Goal: Task Accomplishment & Management: Use online tool/utility

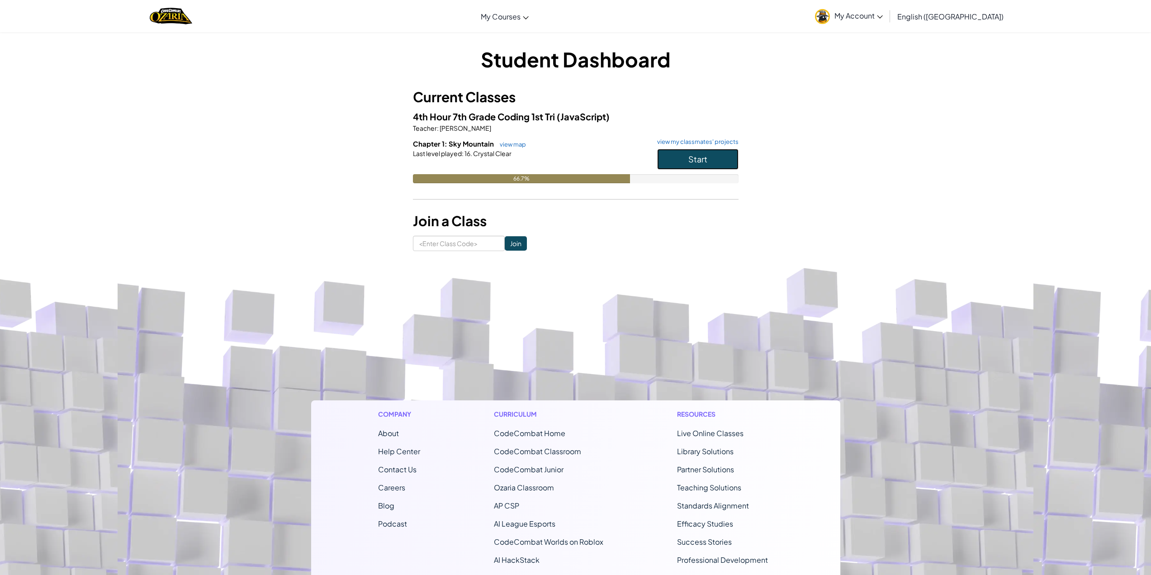
click at [720, 166] on button "Start" at bounding box center [697, 159] width 81 height 21
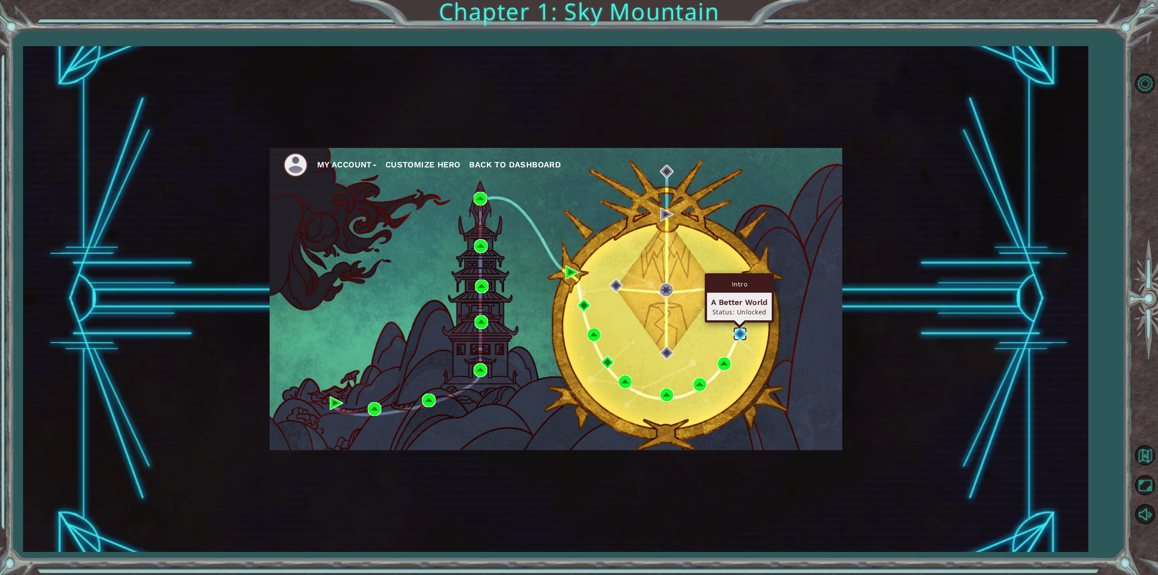
click at [734, 339] on img at bounding box center [740, 334] width 14 height 14
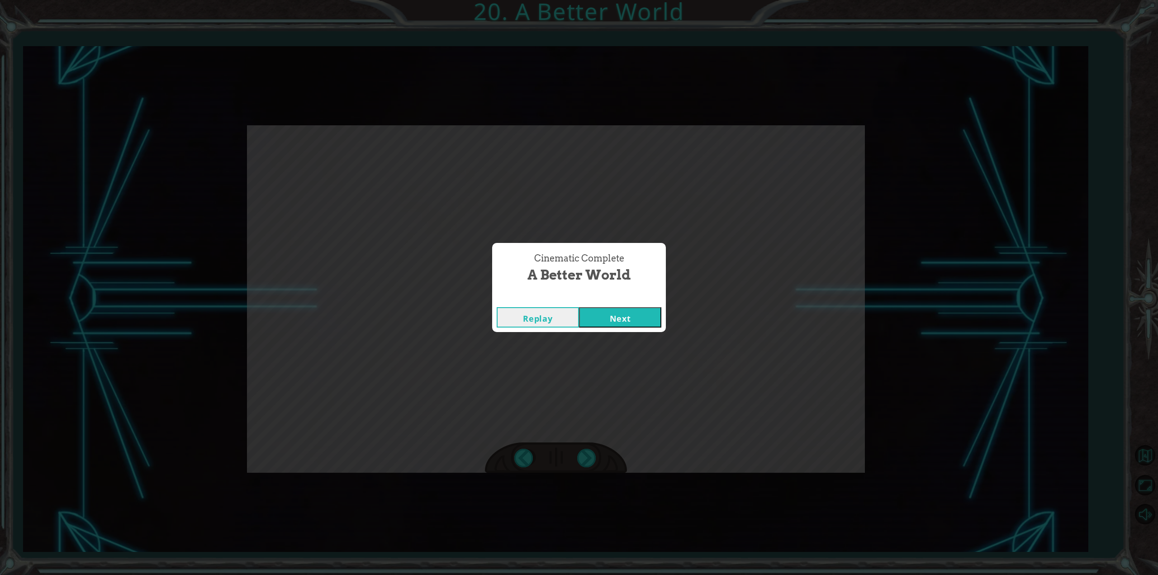
click at [620, 325] on button "Next" at bounding box center [620, 317] width 82 height 20
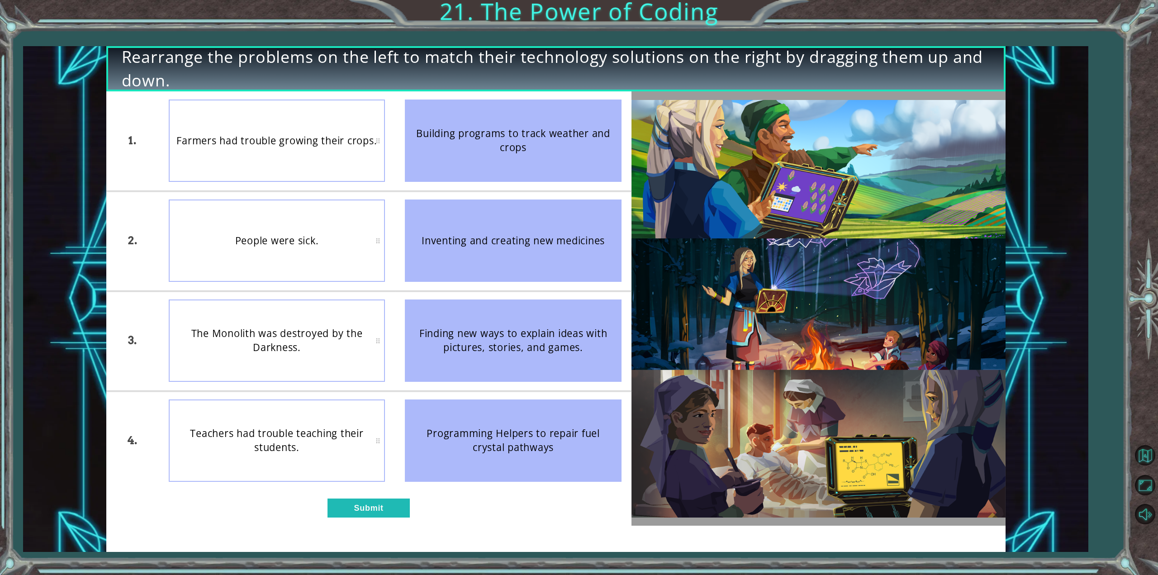
drag, startPoint x: 488, startPoint y: 250, endPoint x: 434, endPoint y: 175, distance: 91.7
click at [434, 176] on ul "Building programs to track weather and crops Inventing and creating new medicin…" at bounding box center [513, 290] width 237 height 399
drag, startPoint x: 431, startPoint y: 159, endPoint x: 406, endPoint y: 185, distance: 36.8
click at [410, 182] on li "Building programs to track weather and crops" at bounding box center [513, 140] width 237 height 99
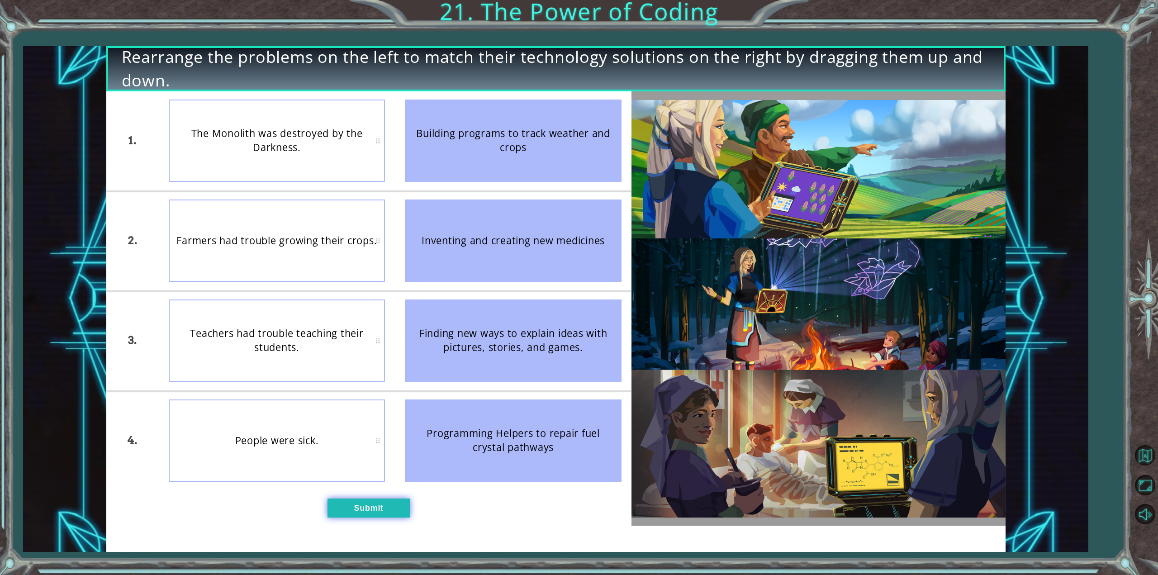
click at [382, 507] on button "Submit" at bounding box center [368, 507] width 82 height 19
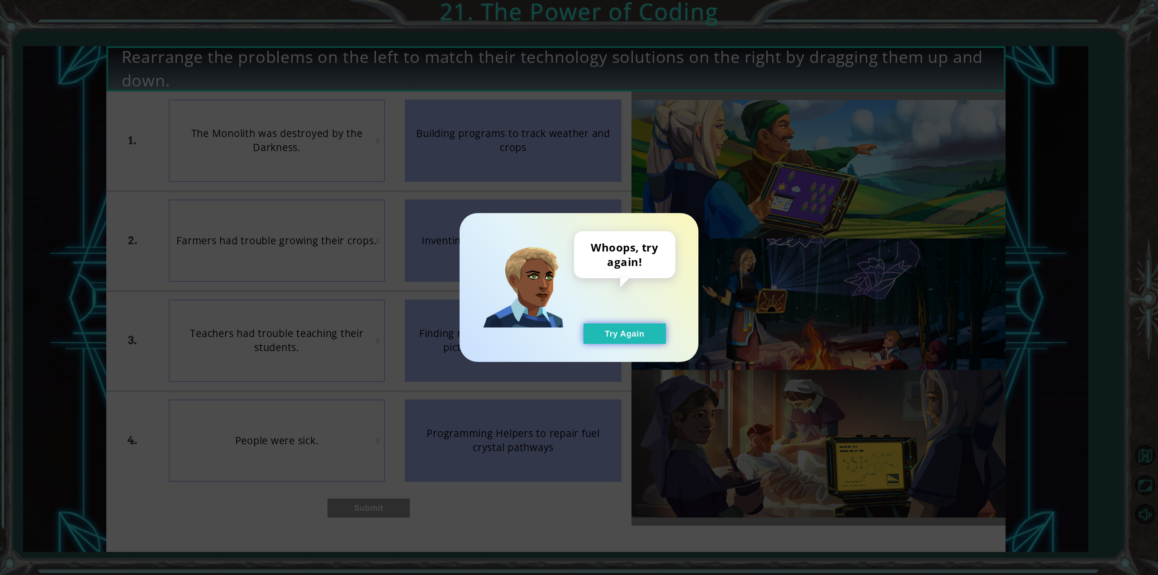
click at [638, 330] on button "Try Again" at bounding box center [624, 333] width 82 height 20
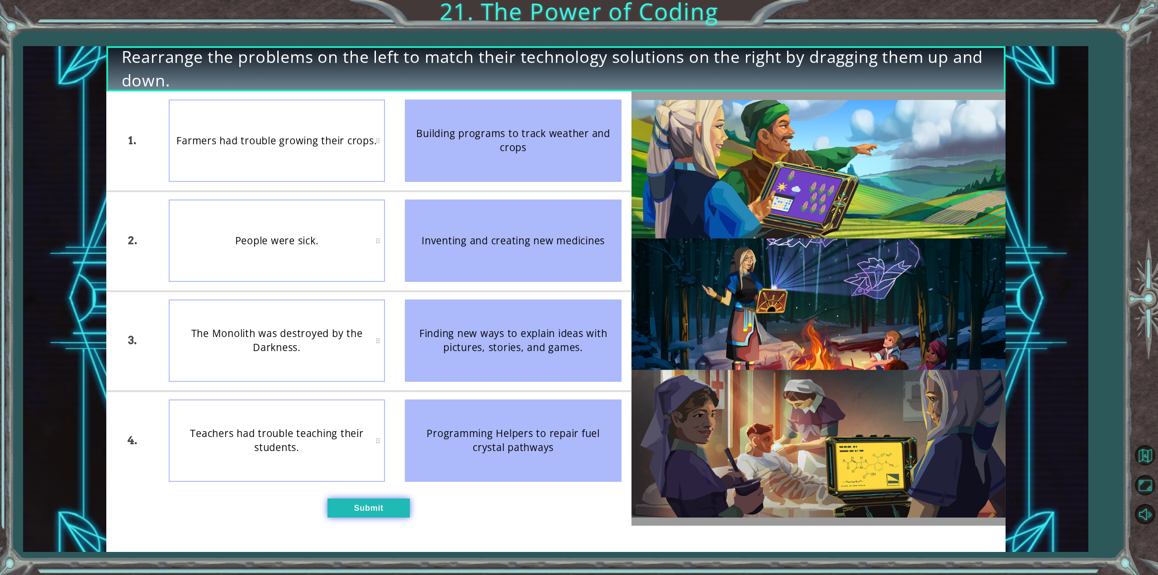
click at [336, 509] on button "Submit" at bounding box center [368, 507] width 82 height 19
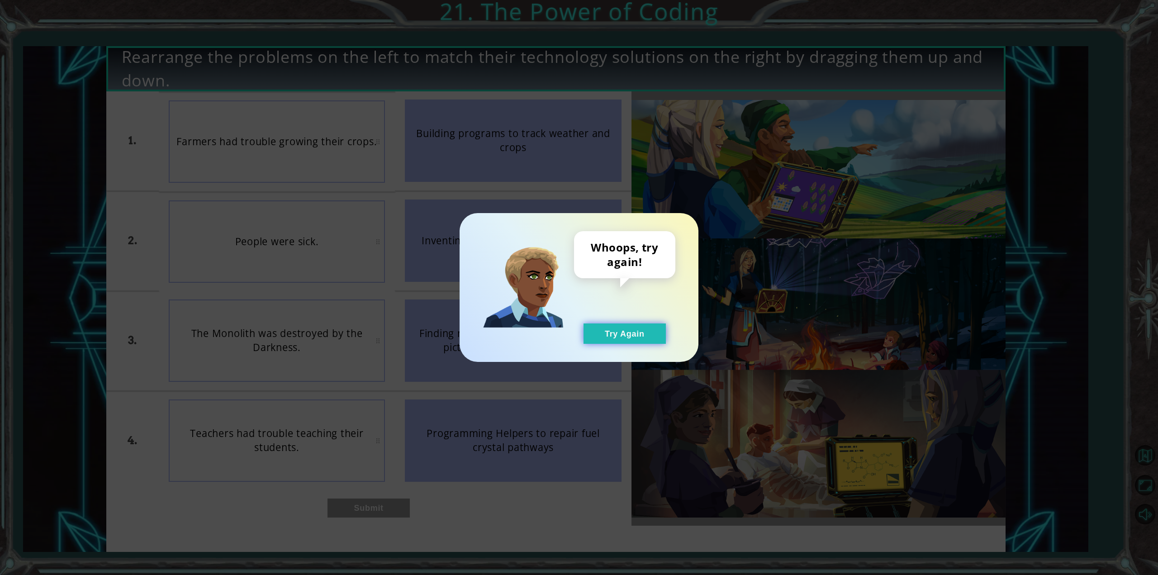
click at [597, 336] on button "Try Again" at bounding box center [624, 333] width 82 height 20
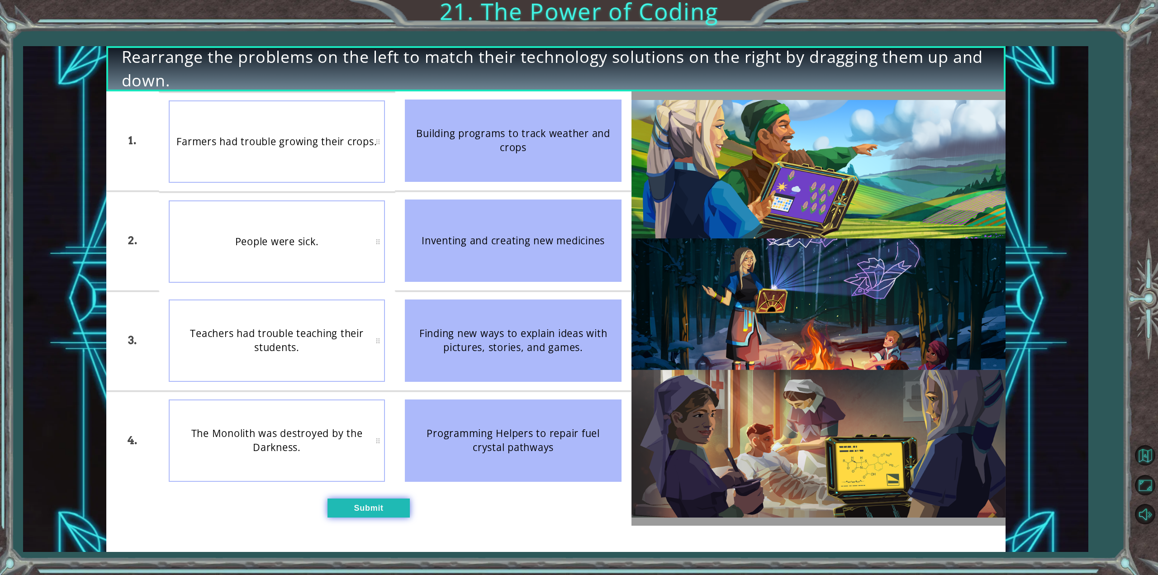
click at [379, 512] on button "Submit" at bounding box center [368, 507] width 82 height 19
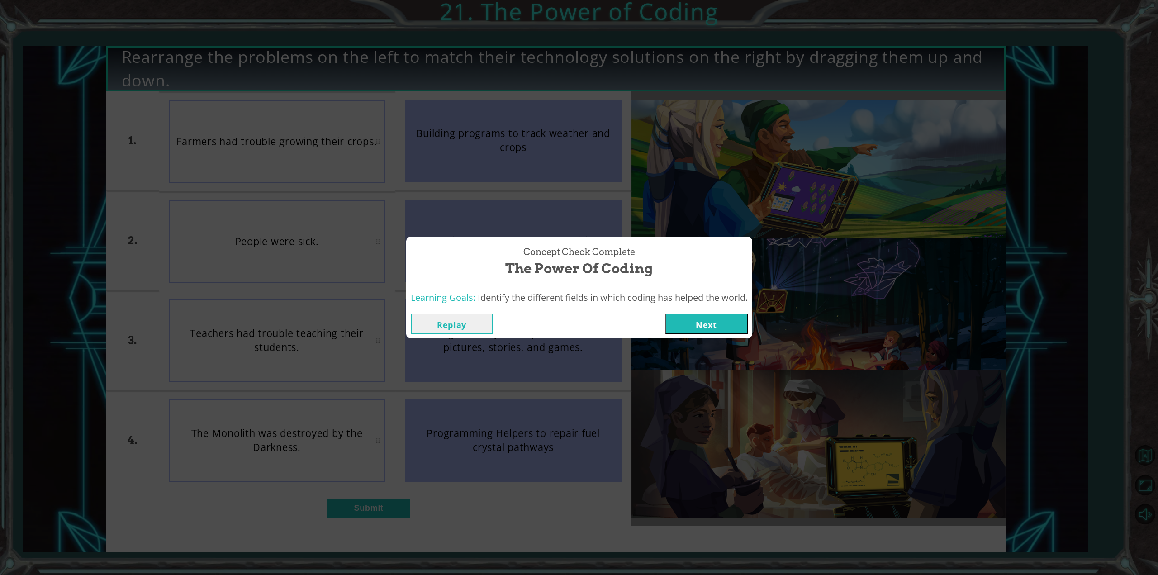
drag, startPoint x: 686, startPoint y: 320, endPoint x: 670, endPoint y: 316, distance: 16.5
click at [674, 316] on button "Next" at bounding box center [706, 323] width 82 height 20
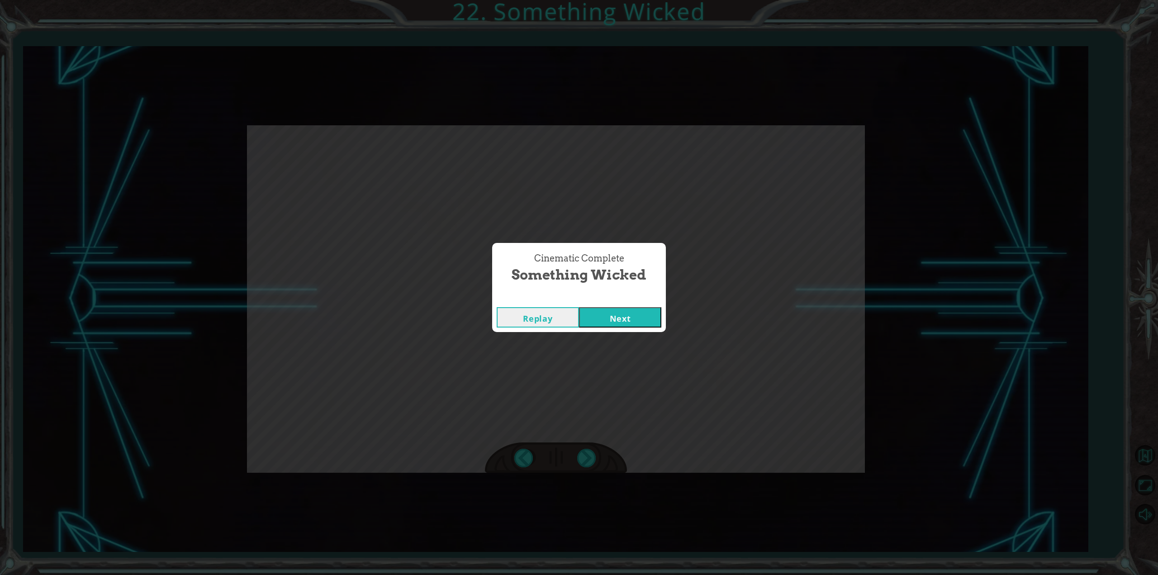
click at [627, 318] on button "Next" at bounding box center [620, 317] width 82 height 20
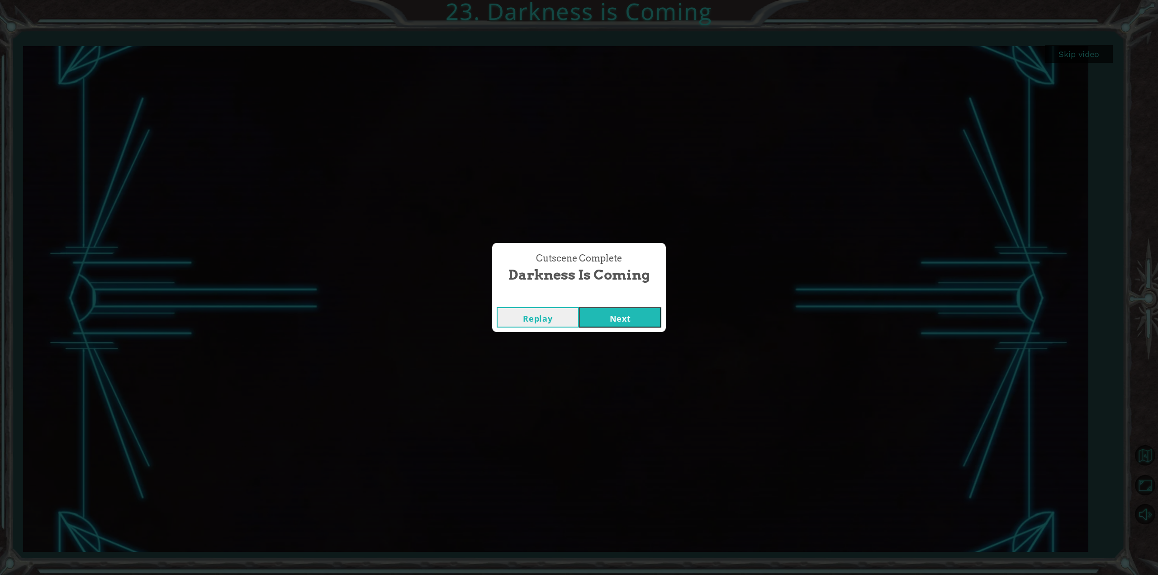
click at [603, 317] on button "Next" at bounding box center [620, 317] width 82 height 20
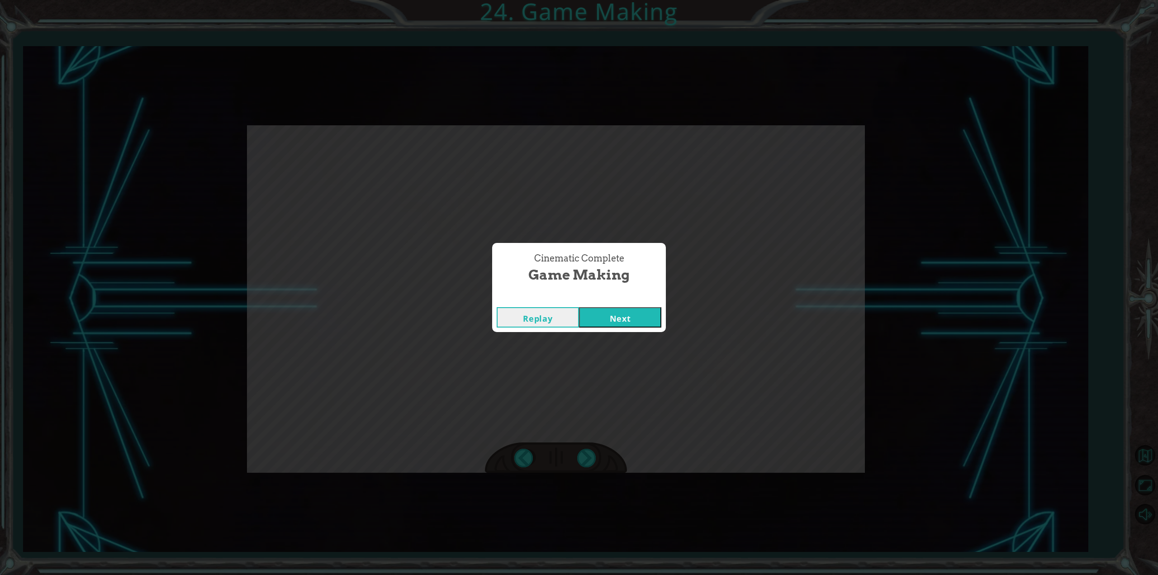
click at [631, 321] on button "Next" at bounding box center [620, 317] width 82 height 20
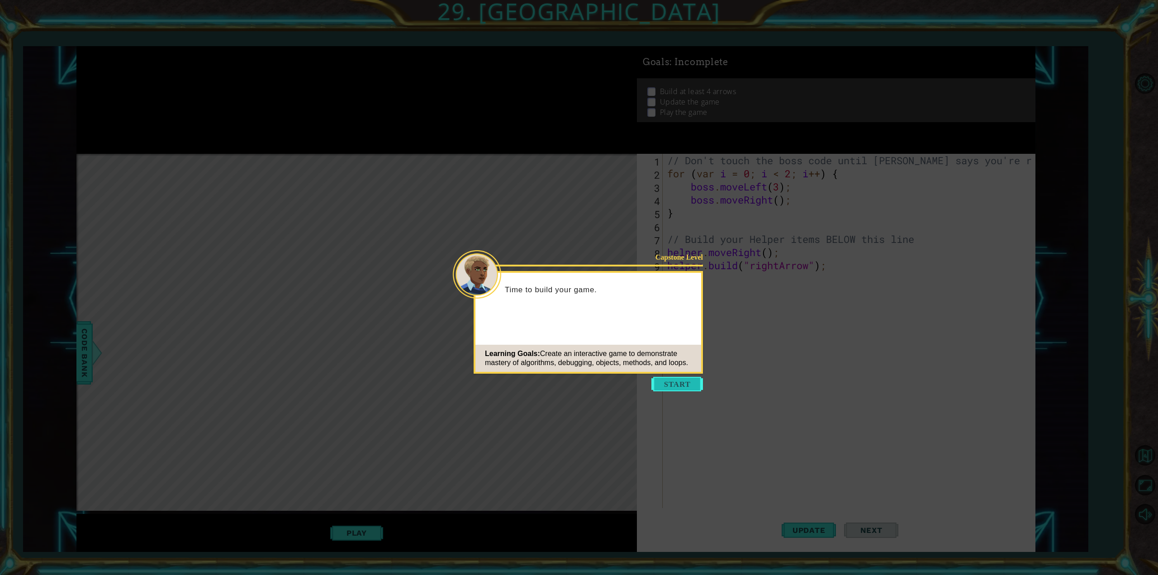
click at [683, 390] on button "Start" at bounding box center [677, 384] width 52 height 14
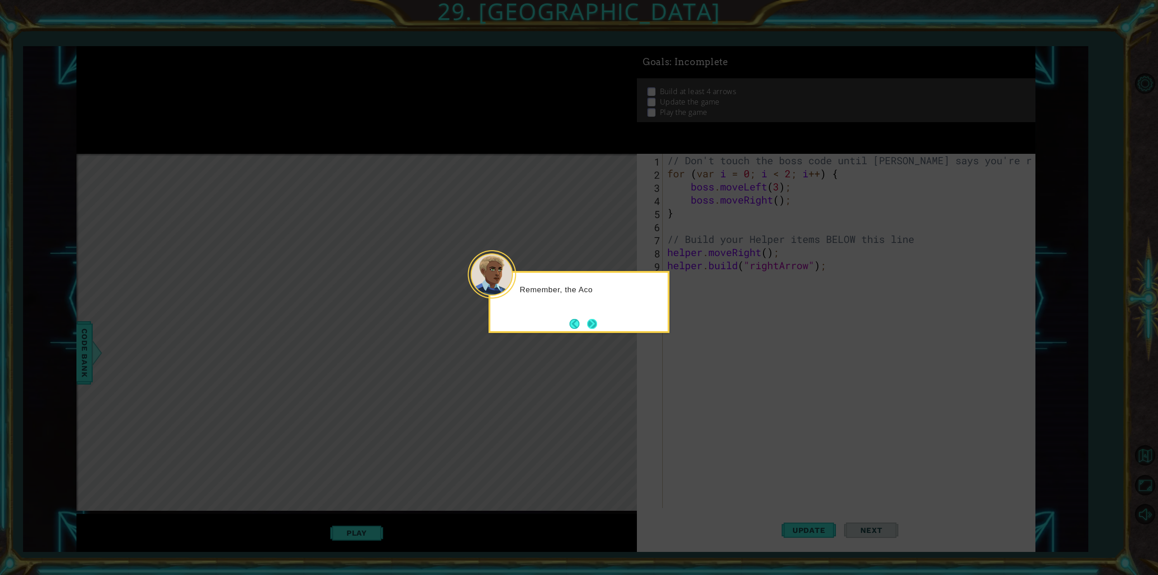
click at [593, 322] on button "Next" at bounding box center [592, 324] width 10 height 10
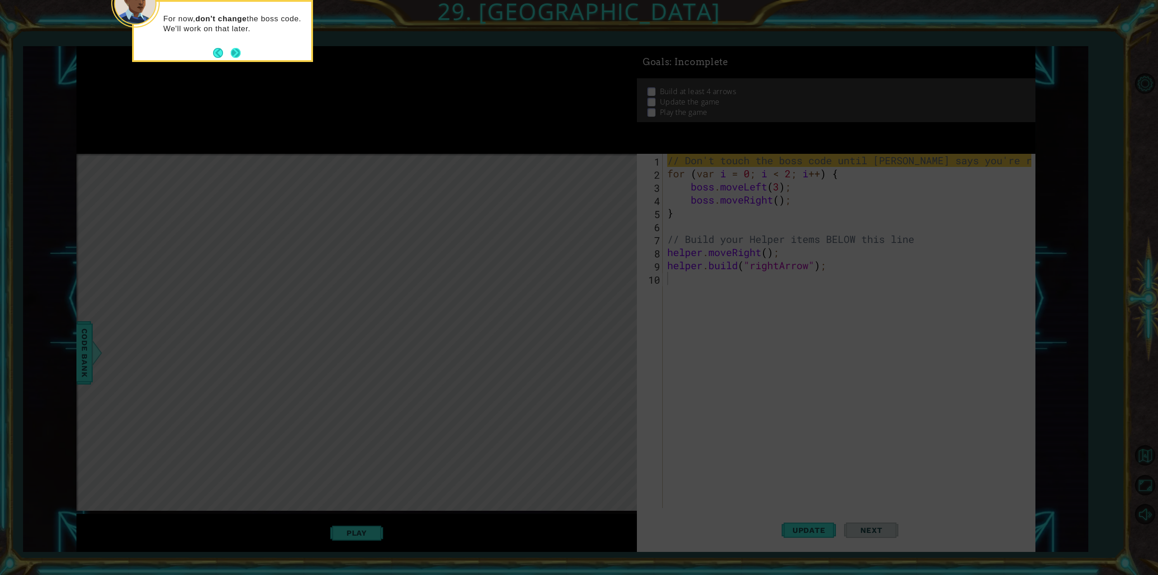
click at [233, 53] on button "Next" at bounding box center [236, 52] width 10 height 10
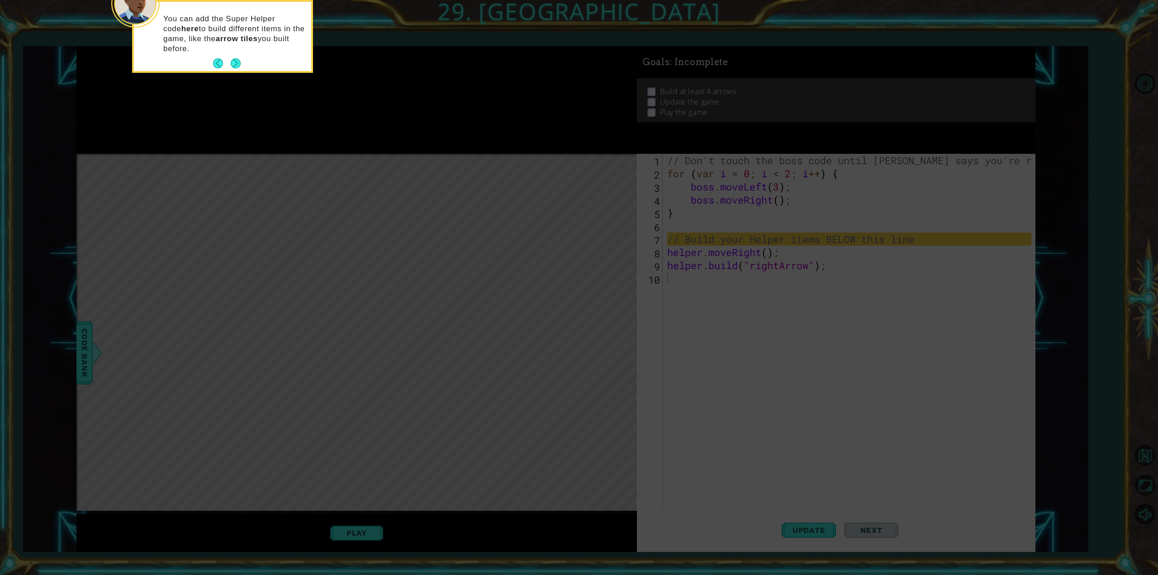
click at [232, 55] on div "You can add the Super Helper code here to build different items in the game, li…" at bounding box center [222, 38] width 177 height 66
click at [236, 59] on button "Next" at bounding box center [236, 63] width 10 height 10
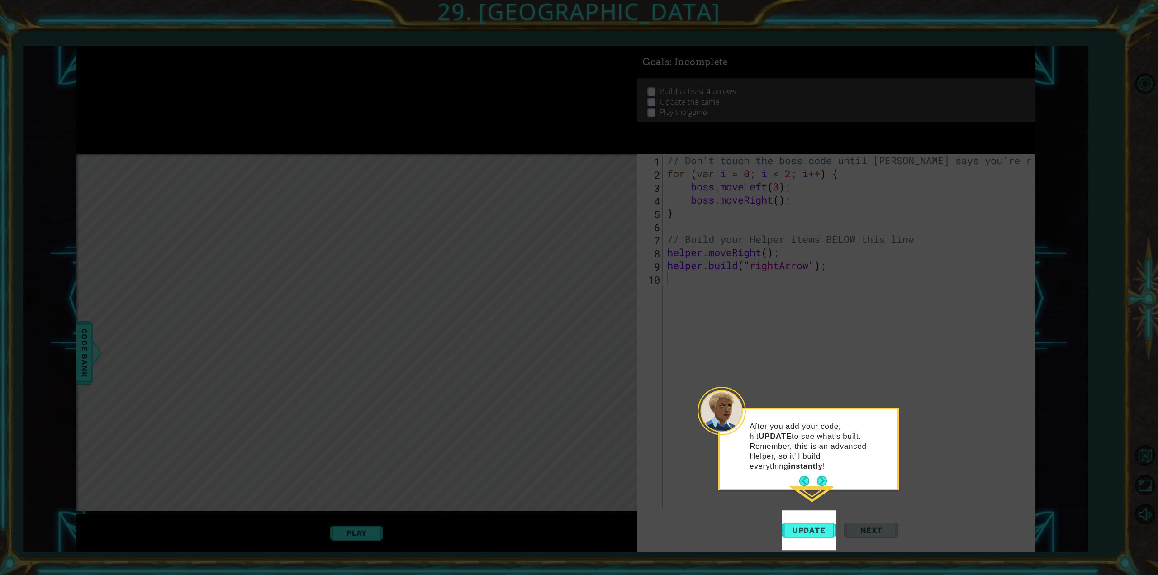
click at [825, 463] on div "After you add your code, hit UPDATE to see what's built. Remember, this is an a…" at bounding box center [808, 448] width 177 height 79
click at [823, 476] on button "Next" at bounding box center [822, 481] width 10 height 10
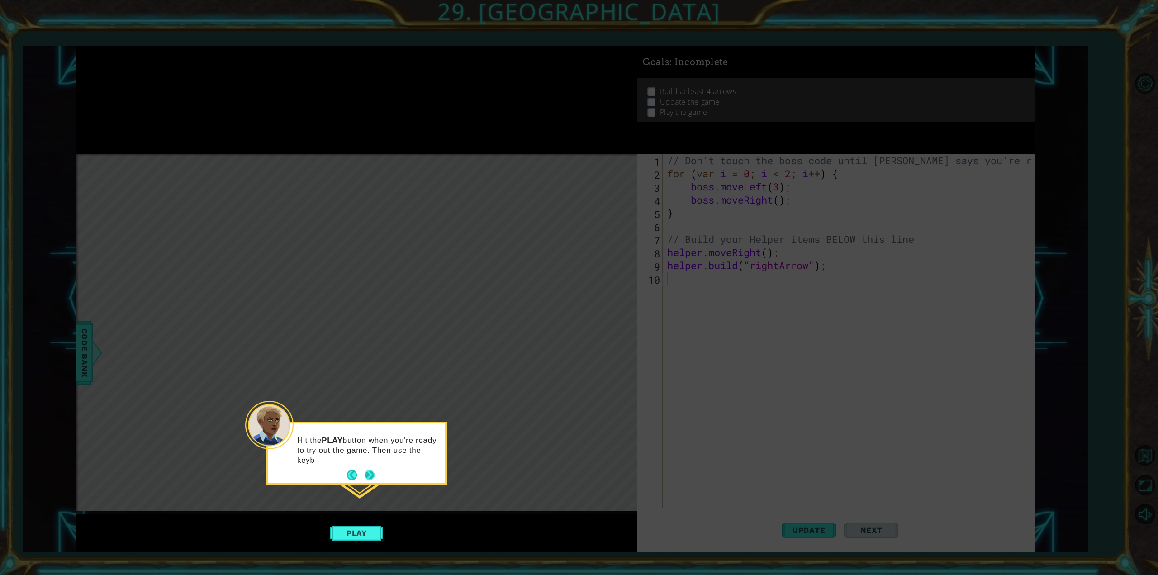
click at [374, 474] on button "Next" at bounding box center [370, 475] width 10 height 10
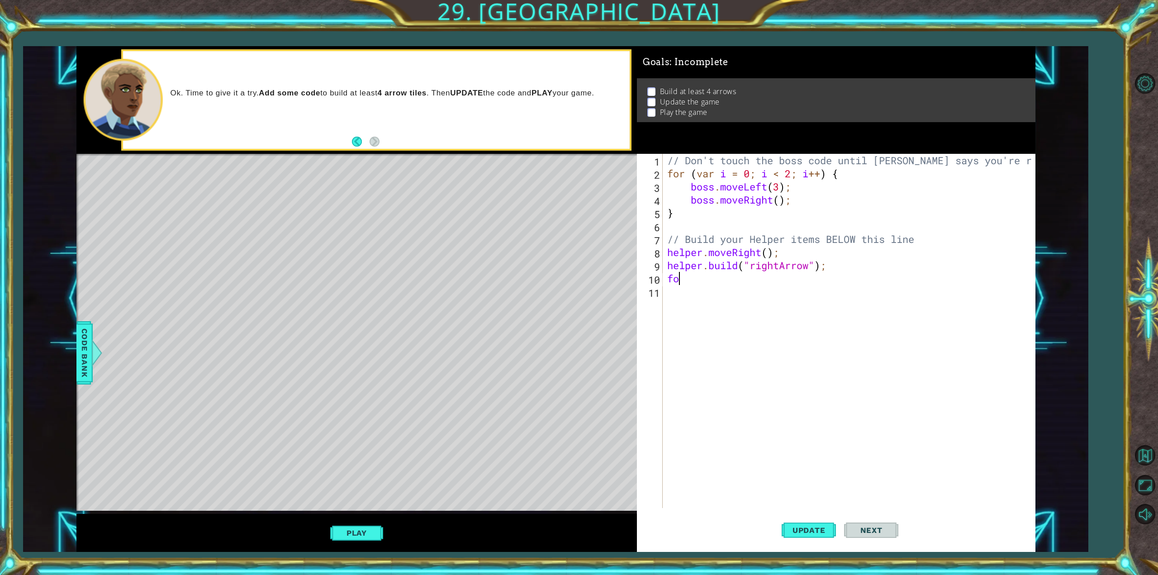
type textarea "f"
type textarea "[DOMAIN_NAME]("rightArrow");"
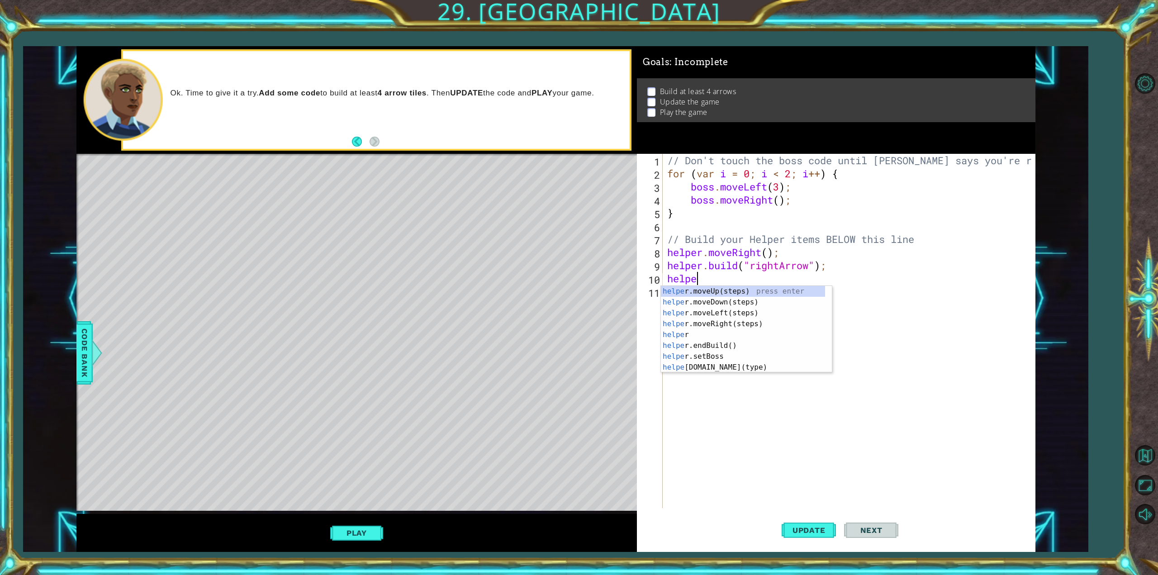
scroll to position [0, 1]
type textarea "helper"
click at [727, 332] on div "helper press enter helper .moveUp(steps) press enter helper .moveDown(steps) pr…" at bounding box center [743, 340] width 164 height 109
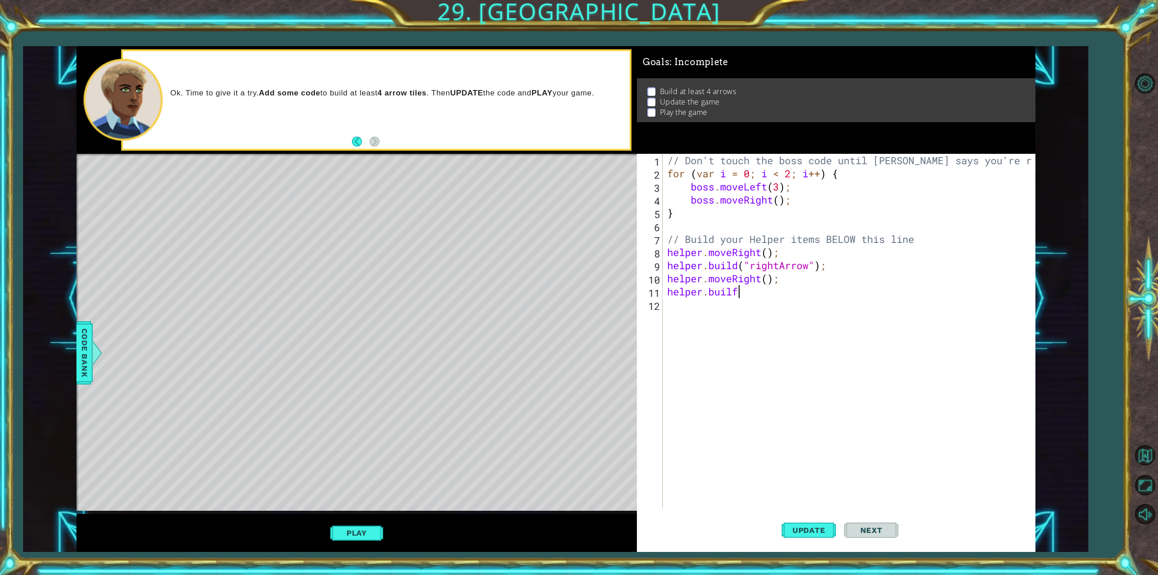
scroll to position [0, 3]
click at [741, 302] on div "[DOMAIN_NAME] (type) press enter helper. end Build () press enter helper. start…" at bounding box center [746, 326] width 171 height 54
type textarea "[DOMAIN_NAME]("downArrow");"
click at [819, 524] on button "Update" at bounding box center [809, 530] width 54 height 40
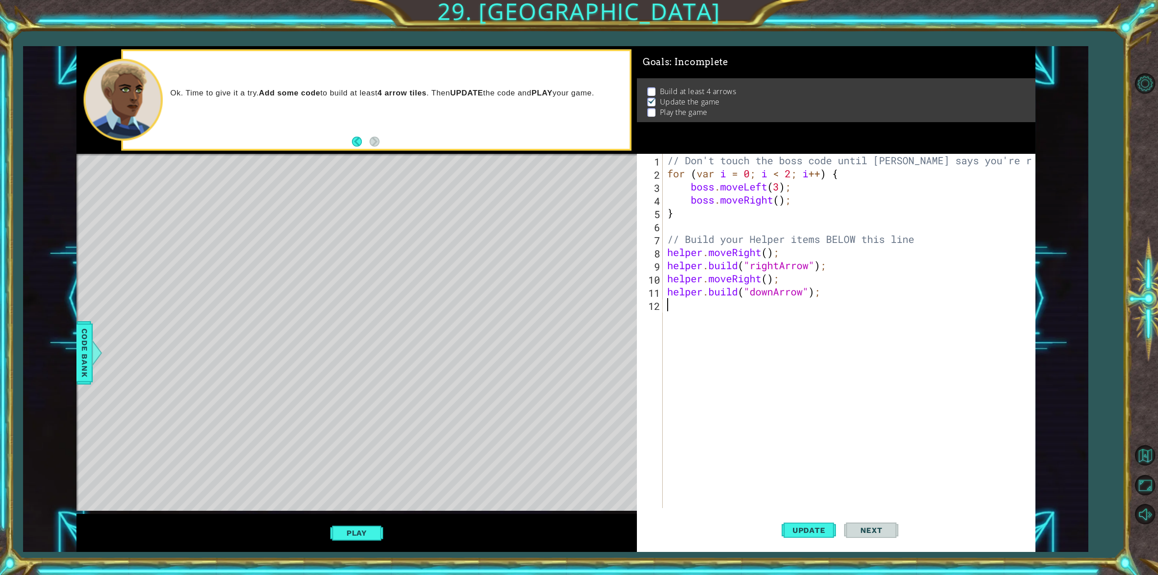
click at [675, 303] on div "// Don't touch the boss code until [PERSON_NAME] says you're ready! for ( var i…" at bounding box center [850, 344] width 370 height 380
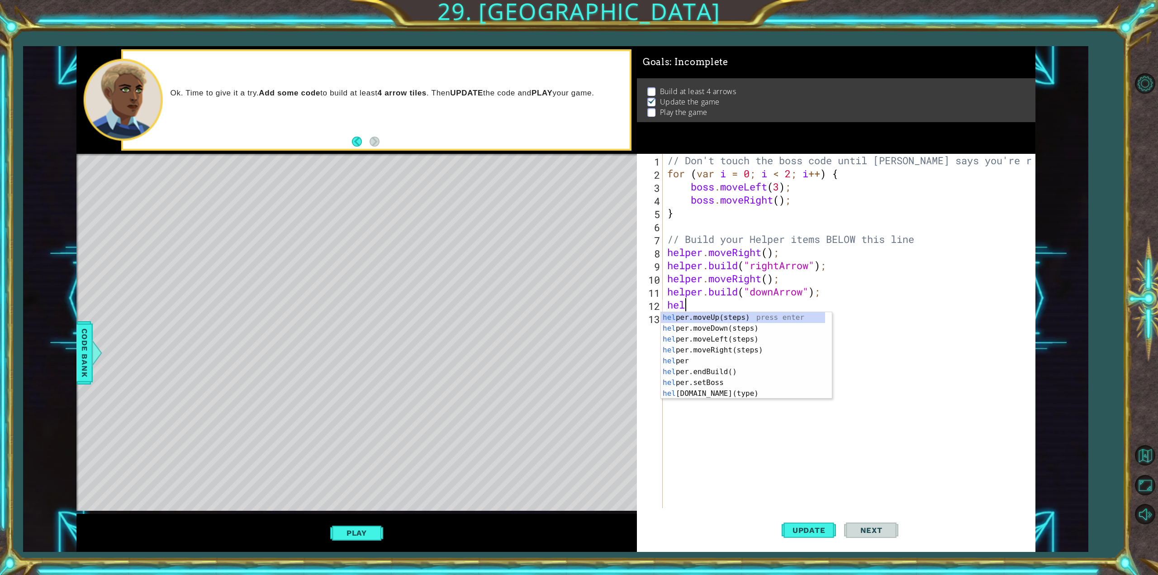
scroll to position [0, 0]
type textarea "h"
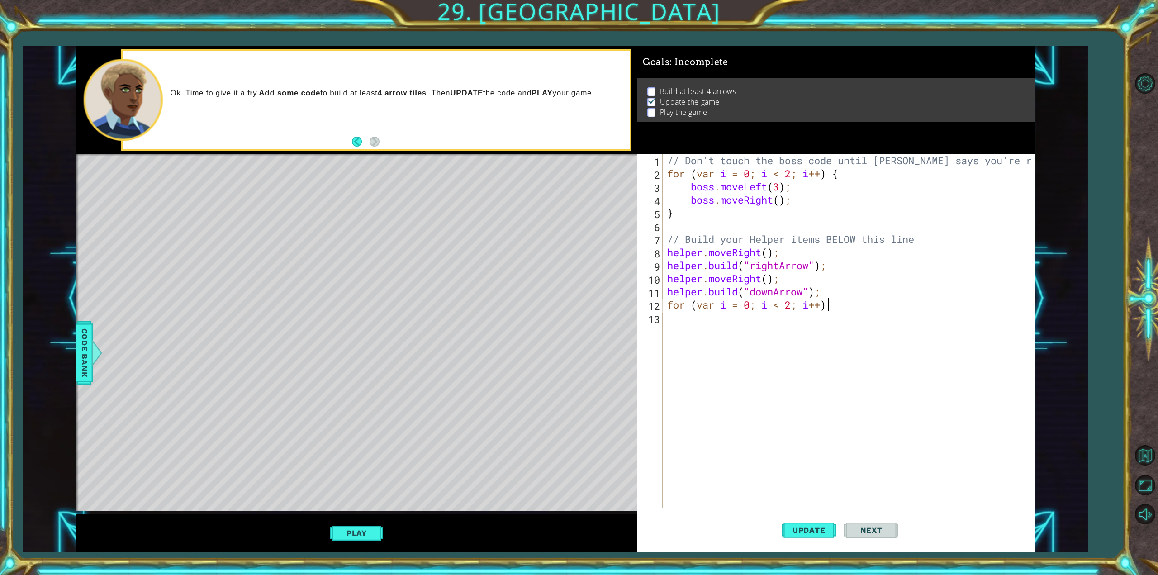
scroll to position [0, 7]
type textarea "for (var i = 0; i < 2; i++) {"
click at [688, 327] on div "// Don't touch the boss code until [PERSON_NAME] says you're ready! for ( var i…" at bounding box center [850, 344] width 370 height 380
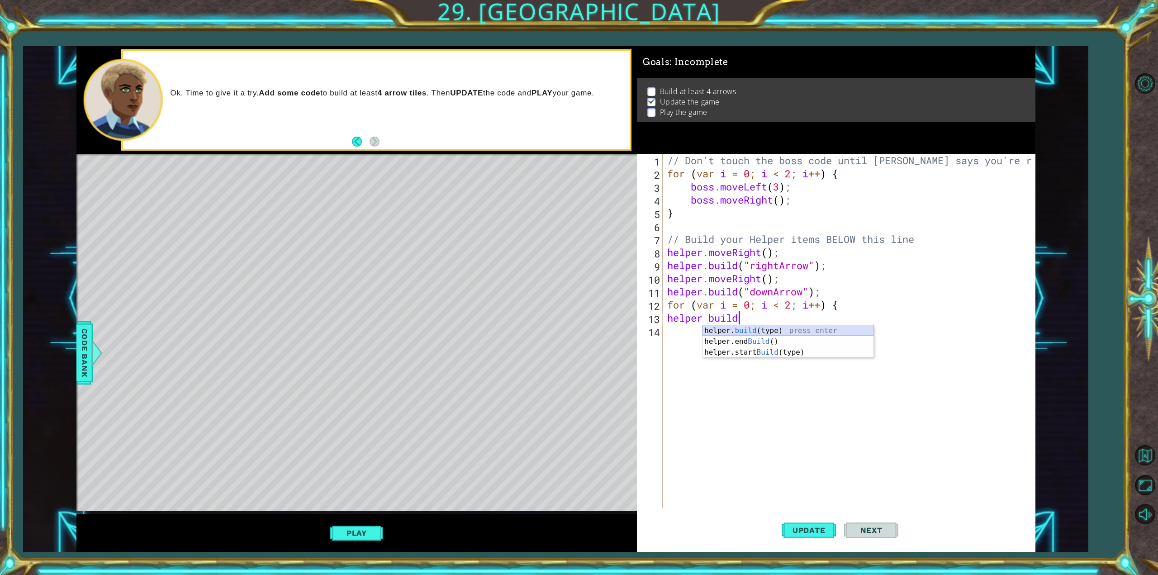
click at [825, 334] on div "helper. build (type) press enter helper.end Build () press enter helper.start B…" at bounding box center [787, 352] width 171 height 54
click at [662, 317] on div "13" at bounding box center [651, 319] width 24 height 13
type textarea "[DOMAIN_NAME]("down=Arrow");"
click at [679, 318] on div "// Don't touch the boss code until [PERSON_NAME] says you're ready! for ( var i…" at bounding box center [850, 344] width 370 height 380
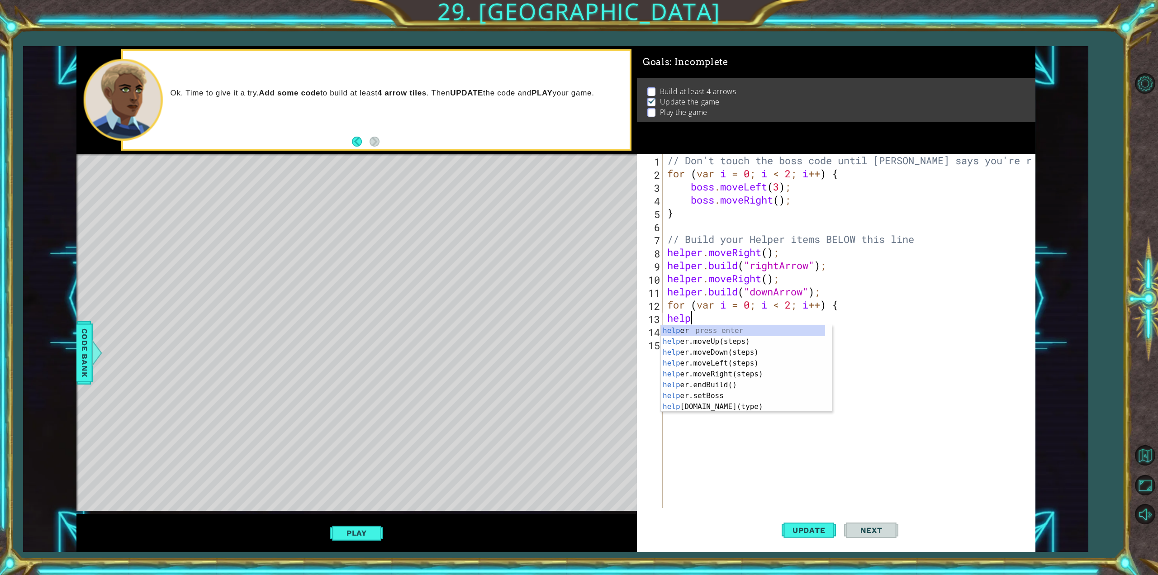
scroll to position [0, 1]
type textarea "helper"
click at [721, 351] on div "helper press enter helper .moveUp(steps) press enter helper .moveDown(steps) pr…" at bounding box center [743, 379] width 164 height 109
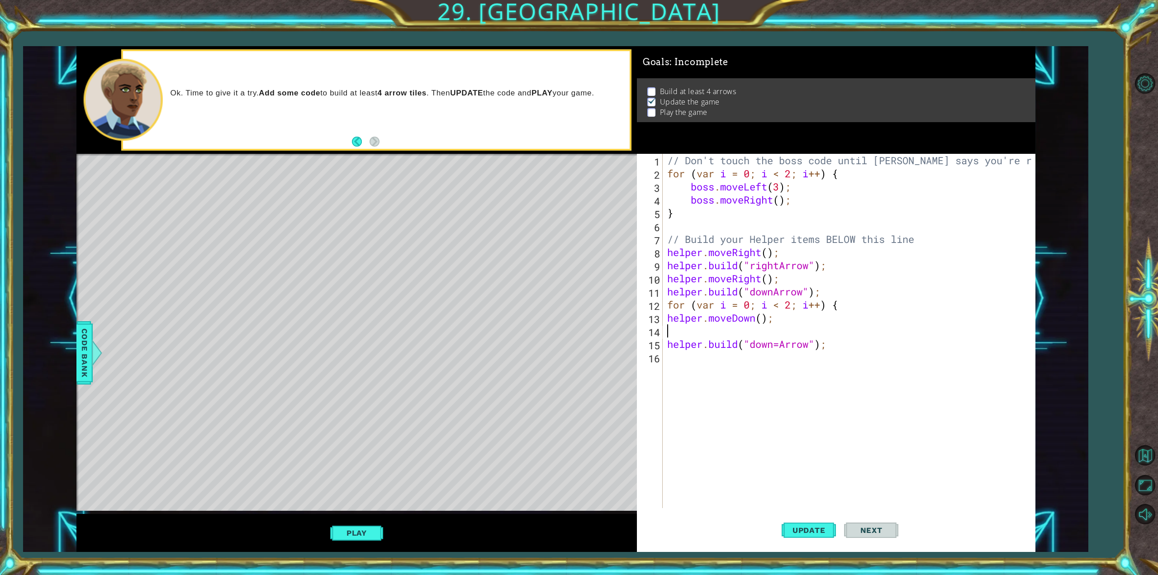
scroll to position [0, 0]
type textarea "helper.moveDown();"
click at [677, 349] on div "// Don't touch the boss code until [PERSON_NAME] says you're ready! for ( var i…" at bounding box center [850, 344] width 370 height 380
click at [801, 533] on span "Update" at bounding box center [808, 530] width 51 height 9
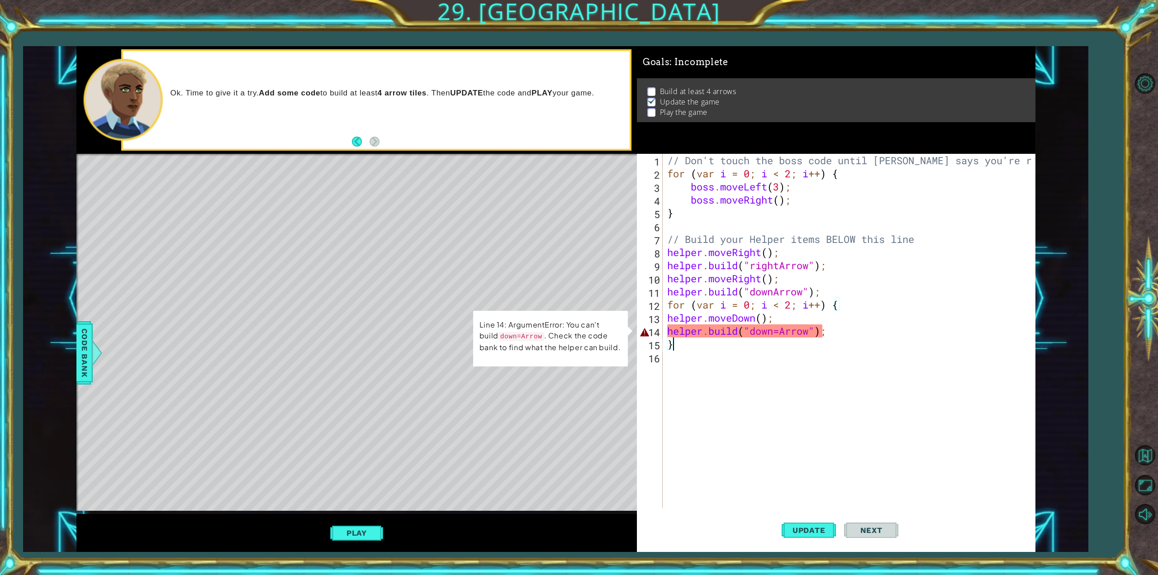
click at [781, 329] on div "// Don't touch the boss code until [PERSON_NAME] says you're ready! for ( var i…" at bounding box center [850, 344] width 370 height 380
type textarea "[DOMAIN_NAME]("downArrow");"
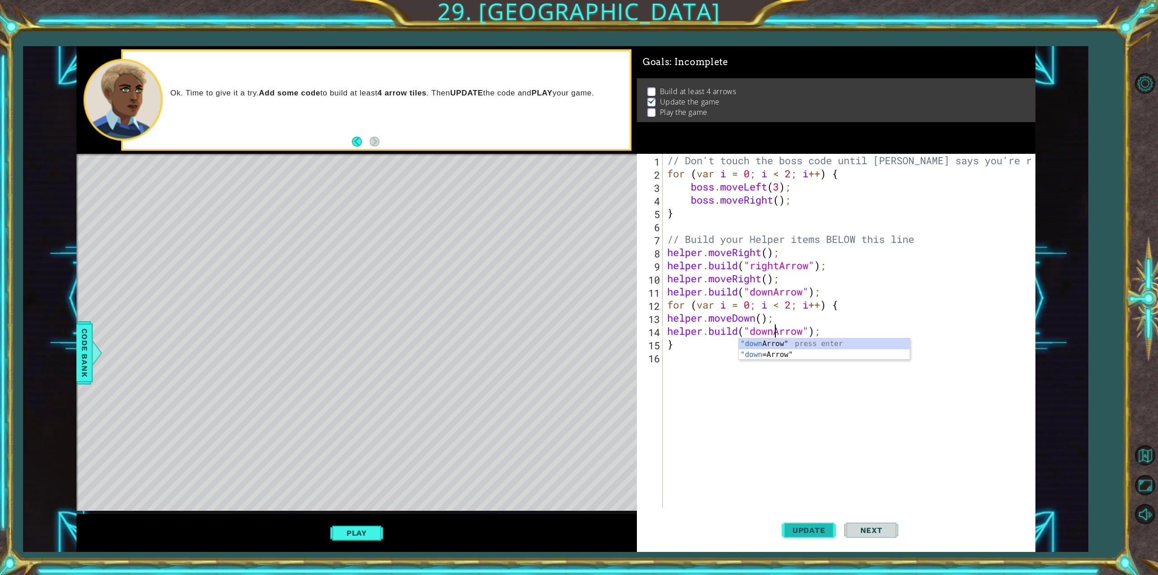
click at [813, 524] on button "Update" at bounding box center [809, 530] width 54 height 40
click at [364, 534] on button "Play" at bounding box center [356, 532] width 53 height 17
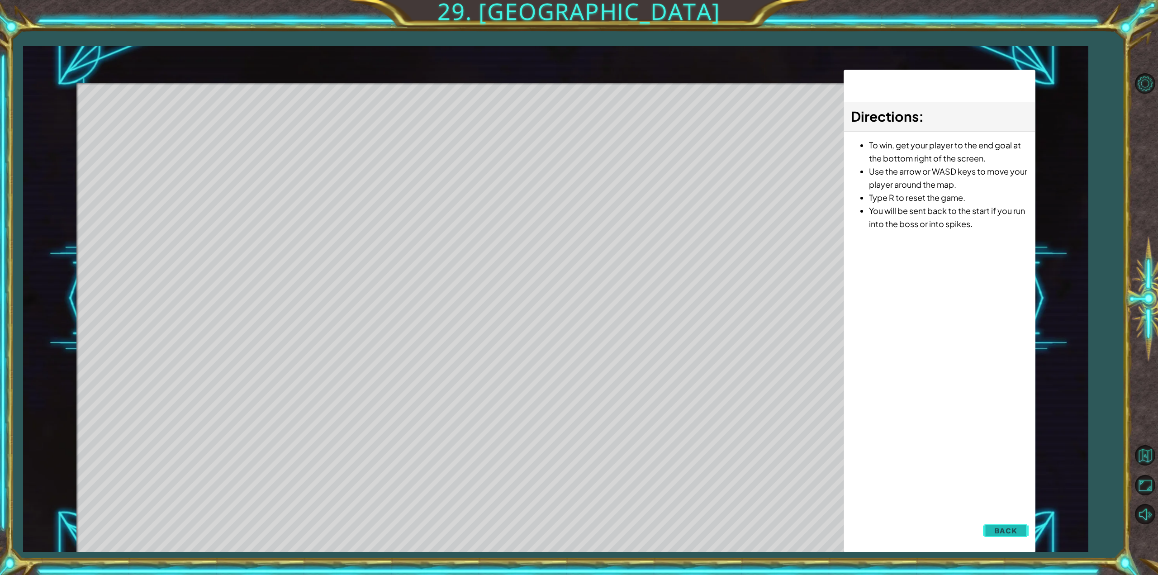
click at [984, 523] on button "Back" at bounding box center [1006, 530] width 46 height 18
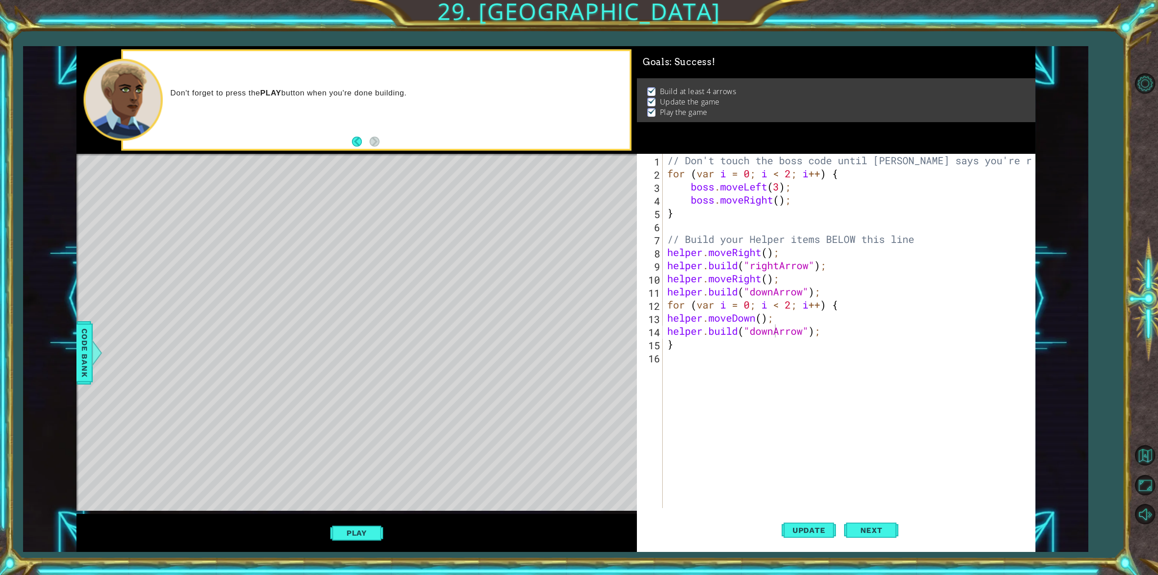
click at [696, 359] on div "// Don't touch the boss code until [PERSON_NAME] says you're ready! for ( var i…" at bounding box center [850, 344] width 370 height 380
click at [696, 352] on div "// Don't touch the boss code until [PERSON_NAME] says you're ready! for ( var i…" at bounding box center [850, 344] width 370 height 380
click at [691, 340] on div "// Don't touch the boss code until [PERSON_NAME] says you're ready! for ( var i…" at bounding box center [850, 344] width 370 height 380
type textarea "}"
click at [667, 361] on div "// Don't touch the boss code until [PERSON_NAME] says you're ready! for ( var i…" at bounding box center [850, 344] width 370 height 380
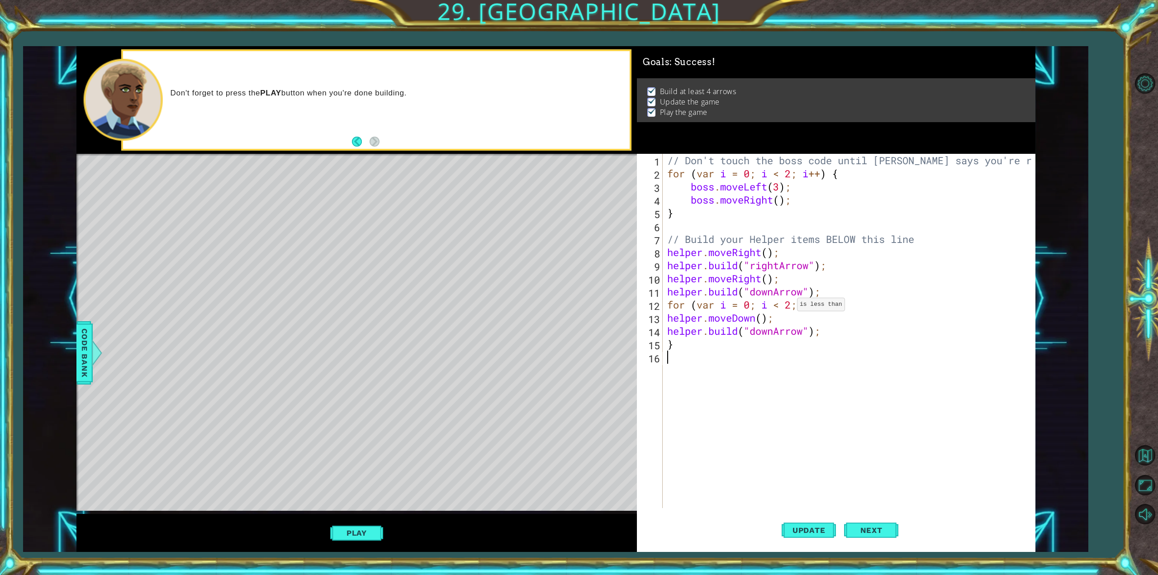
click at [789, 307] on div "// Don't touch the boss code until [PERSON_NAME] says you're ready! for ( var i…" at bounding box center [850, 344] width 370 height 380
click at [794, 307] on div "// Don't touch the boss code until [PERSON_NAME] says you're ready! for ( var i…" at bounding box center [850, 344] width 370 height 380
click at [753, 303] on div "// Don't touch the boss code until [PERSON_NAME] says you're ready! for ( var i…" at bounding box center [850, 344] width 370 height 380
click at [788, 298] on div "// Don't touch the boss code until [PERSON_NAME] says you're ready! for ( var i…" at bounding box center [850, 344] width 370 height 380
click at [792, 298] on div "// Don't touch the boss code until [PERSON_NAME] says you're ready! for ( var i…" at bounding box center [850, 344] width 370 height 380
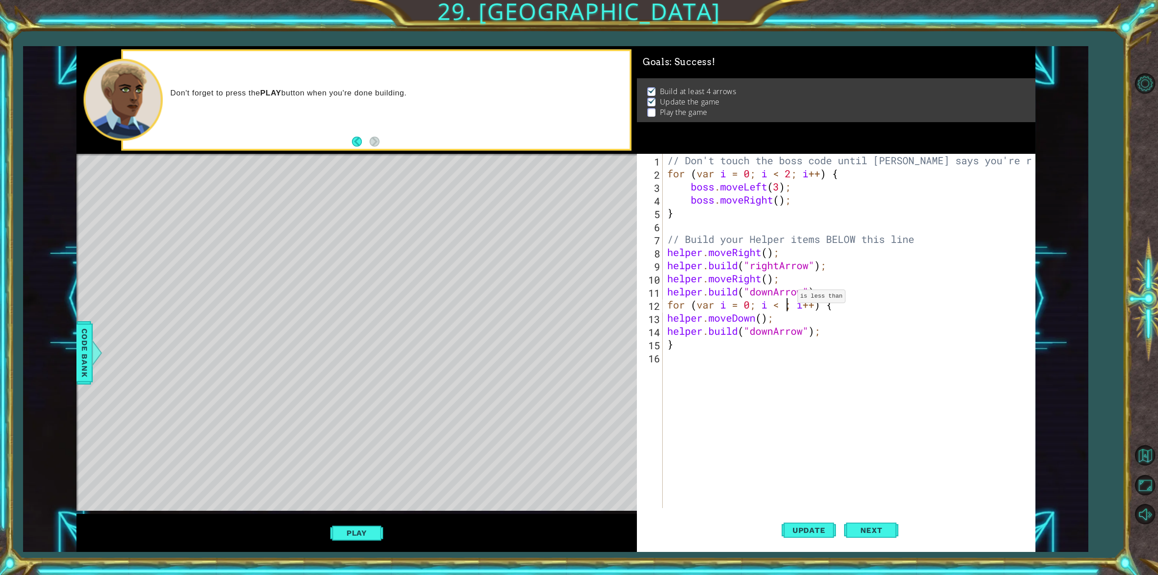
type textarea "for (var i = 0; i < 3; i++) {"
click at [684, 366] on div "// Don't touch the boss code until [PERSON_NAME] says you're ready! for ( var i…" at bounding box center [850, 344] width 370 height 380
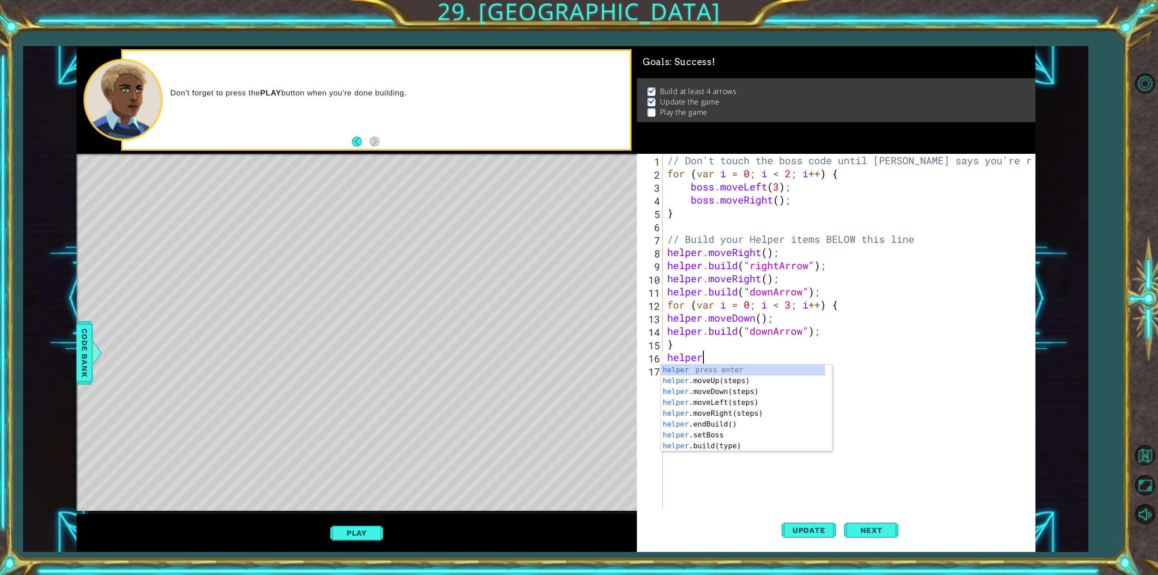
scroll to position [0, 1]
type textarea "[DOMAIN_NAME]"
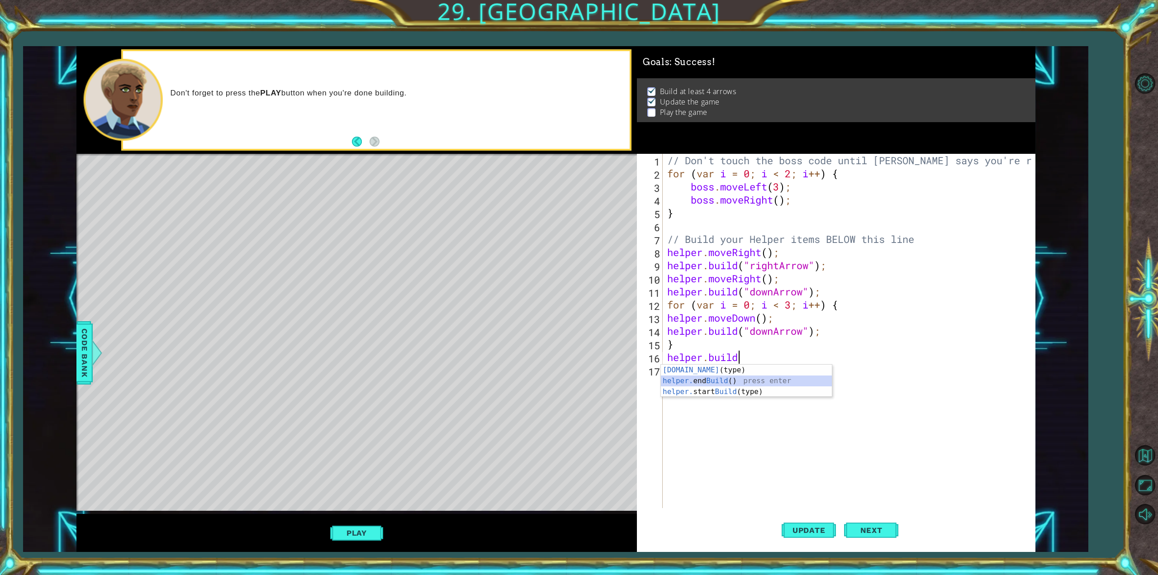
click at [753, 375] on div "[DOMAIN_NAME] (type) press enter helper. end Build () press enter helper. start…" at bounding box center [746, 392] width 171 height 54
click at [726, 354] on div "// Don't touch the boss code until [PERSON_NAME] says you're ready! for ( var i…" at bounding box center [850, 344] width 370 height 380
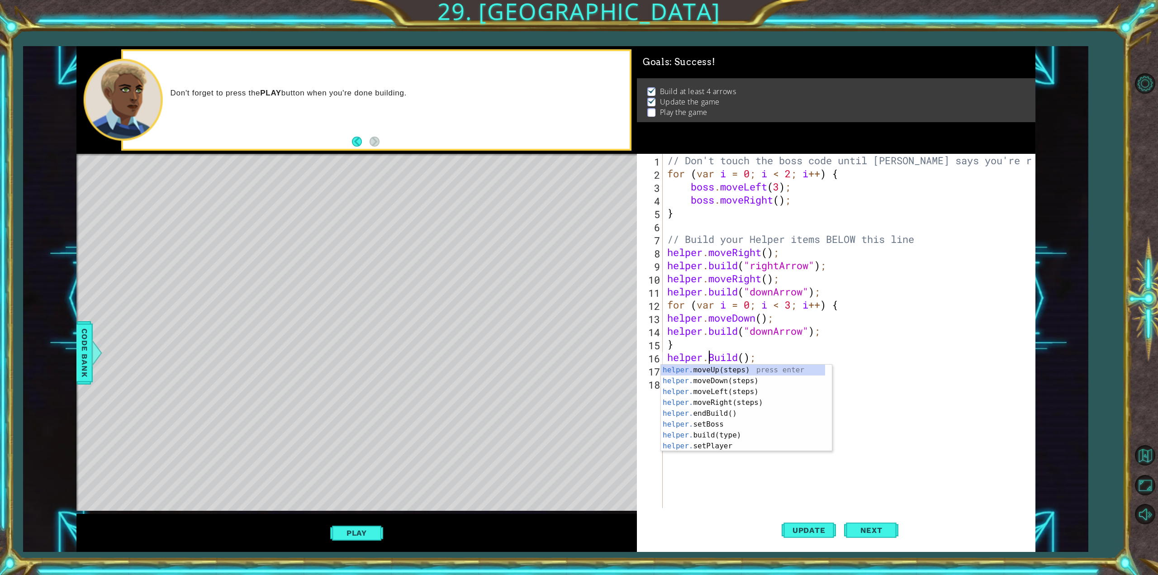
scroll to position [0, 2]
click at [743, 354] on div "// Don't touch the boss code until [PERSON_NAME] says you're ready! for ( var i…" at bounding box center [850, 344] width 370 height 380
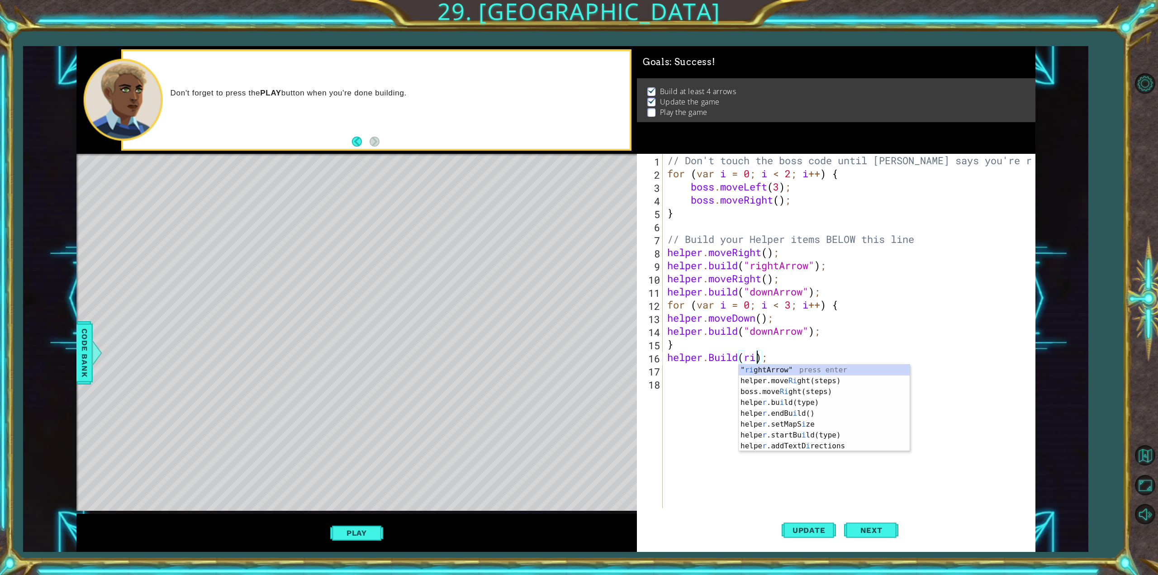
scroll to position [0, 5]
click at [827, 380] on div "helper.move Right (steps) press enter " right Arrow" press enter boss.move Righ…" at bounding box center [824, 392] width 171 height 54
type textarea "[DOMAIN_NAME]("rightArrow);"
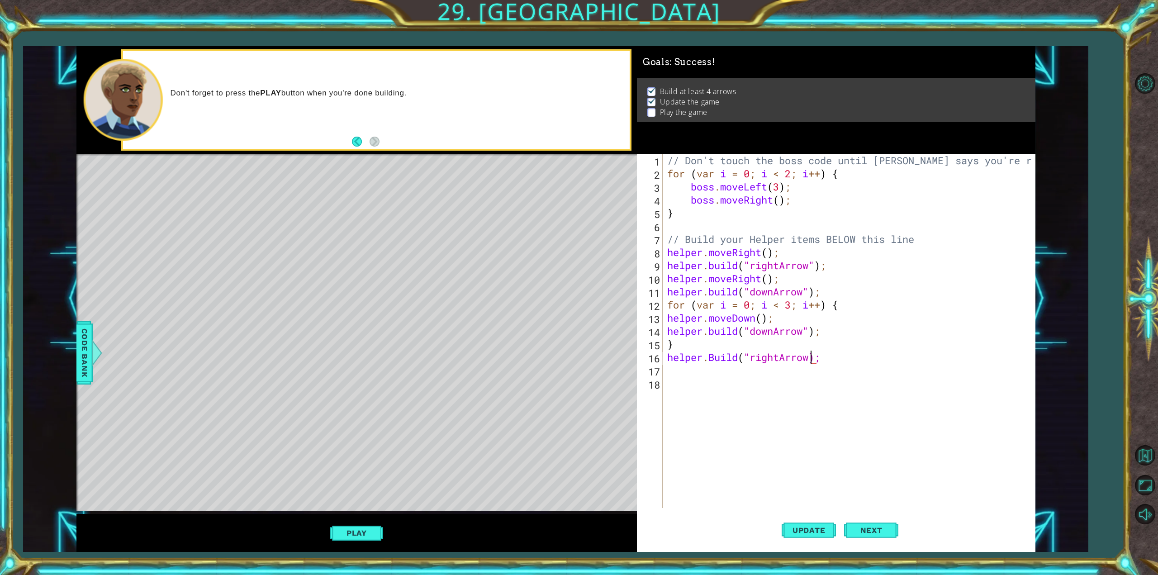
click at [678, 374] on div "// Don't touch the boss code until [PERSON_NAME] says you're ready! for ( var i…" at bounding box center [850, 344] width 370 height 380
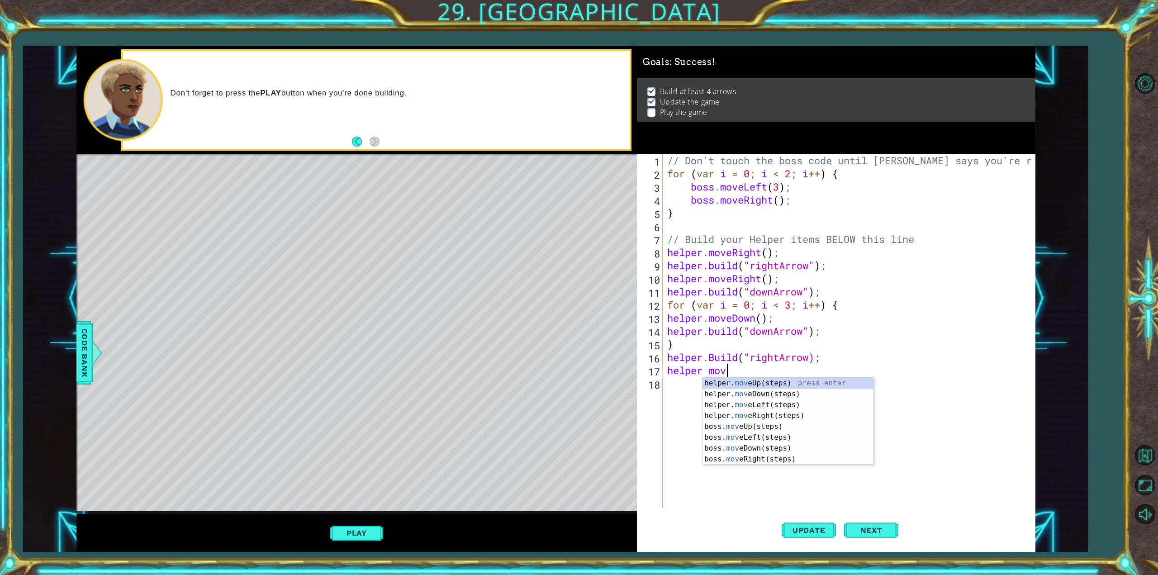
scroll to position [0, 2]
type textarea "helper move"
click at [775, 413] on div "helper. move Up(steps) press enter helper. move Down(steps) press enter helper.…" at bounding box center [787, 432] width 171 height 109
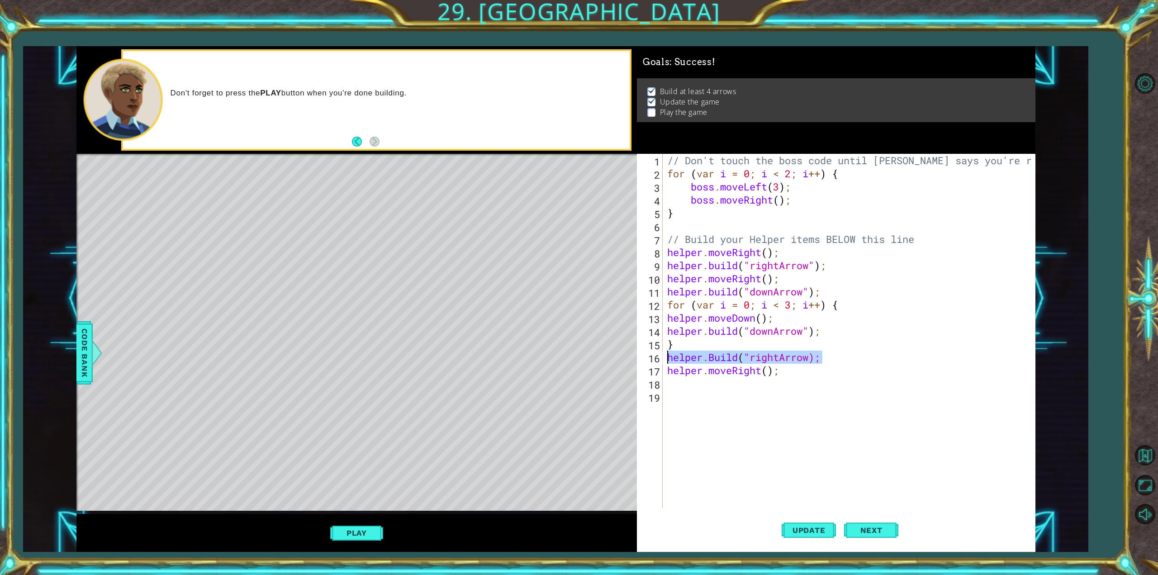
drag, startPoint x: 825, startPoint y: 357, endPoint x: 664, endPoint y: 356, distance: 160.6
click at [664, 356] on div "1 2 3 4 5 6 7 8 9 10 11 12 13 14 15 16 17 18 19 // Don't touch the boss code un…" at bounding box center [834, 331] width 394 height 354
type textarea "[DOMAIN_NAME]("rightArrow);"
click at [698, 384] on div "// Don't touch the boss code until [PERSON_NAME] says you're ready! for ( var i…" at bounding box center [850, 344] width 370 height 380
paste textarea "[DOMAIN_NAME]("rightArrow);"
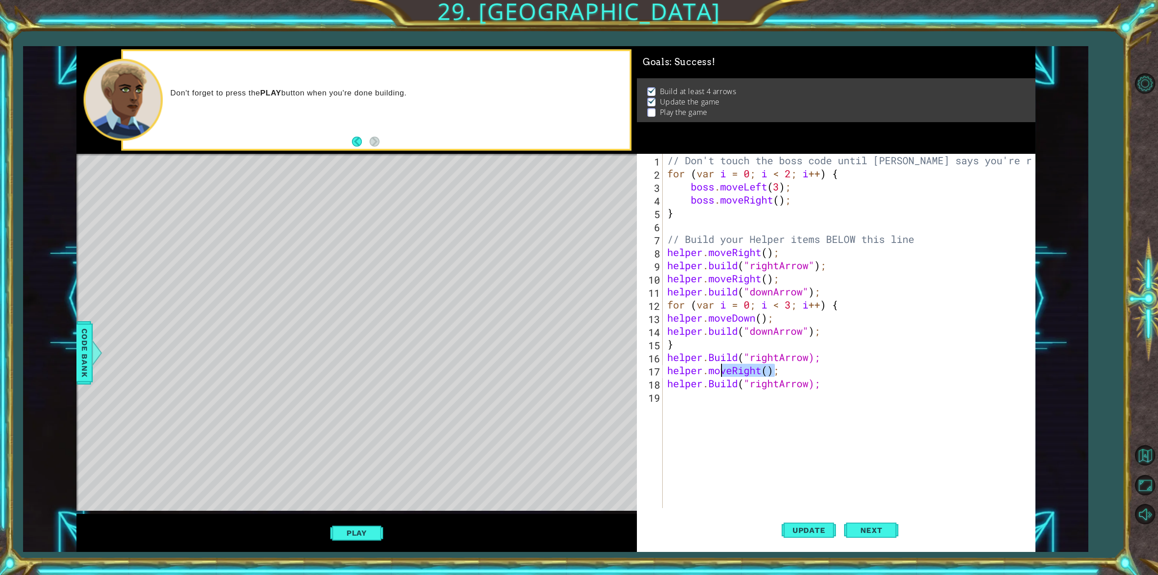
drag, startPoint x: 777, startPoint y: 370, endPoint x: 704, endPoint y: 370, distance: 73.7
click at [704, 370] on div "// Don't touch the boss code until [PERSON_NAME] says you're ready! for ( var i…" at bounding box center [850, 344] width 370 height 380
type textarea "helper.moveRight();"
drag, startPoint x: 783, startPoint y: 374, endPoint x: 668, endPoint y: 375, distance: 115.8
click at [668, 375] on div "// Don't touch the boss code until [PERSON_NAME] says you're ready! for ( var i…" at bounding box center [850, 344] width 370 height 380
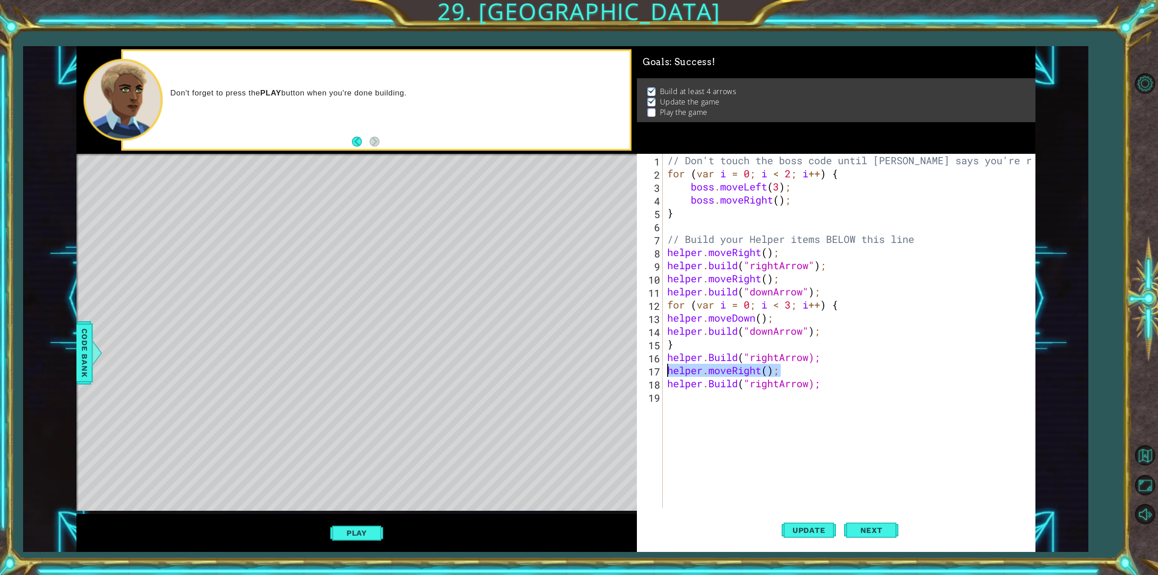
click at [683, 405] on div "// Don't touch the boss code until [PERSON_NAME] says you're ready! for ( var i…" at bounding box center [850, 344] width 370 height 380
paste textarea "helper.moveRight();"
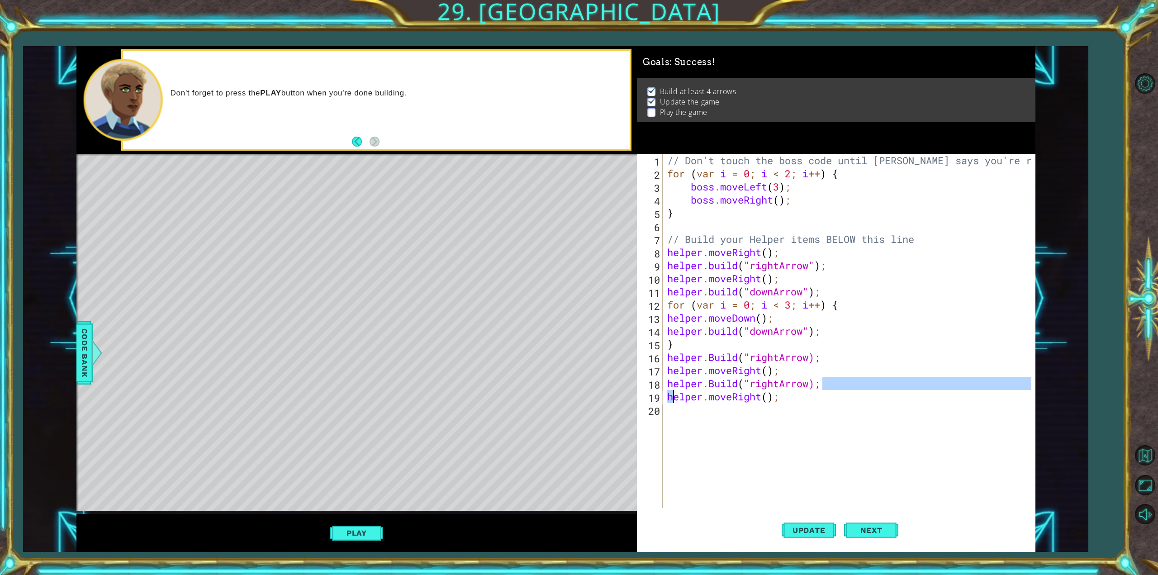
drag, startPoint x: 828, startPoint y: 386, endPoint x: 825, endPoint y: 506, distance: 120.3
click at [673, 391] on div "// Don't touch the boss code until [PERSON_NAME] says you're ready! for ( var i…" at bounding box center [850, 344] width 370 height 380
click at [823, 532] on span "Update" at bounding box center [808, 530] width 51 height 9
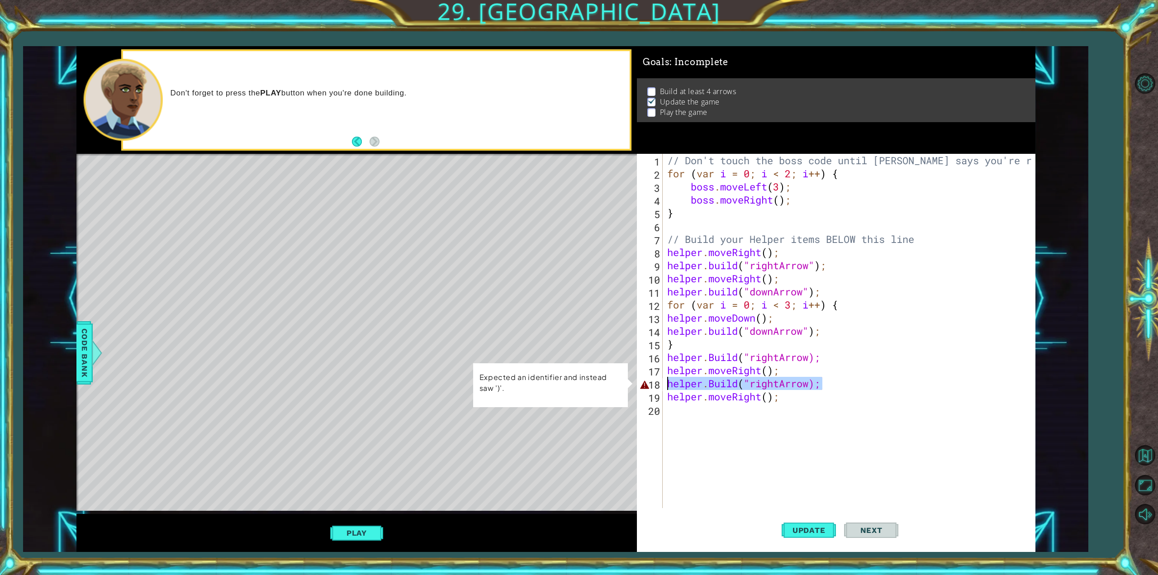
drag, startPoint x: 835, startPoint y: 385, endPoint x: 667, endPoint y: 385, distance: 168.3
click at [667, 385] on div "// Don't touch the boss code until [PERSON_NAME] says you're ready! for ( var i…" at bounding box center [850, 344] width 370 height 380
type textarea "[DOMAIN_NAME]("rightArrow);"
click at [812, 532] on span "Update" at bounding box center [808, 530] width 51 height 9
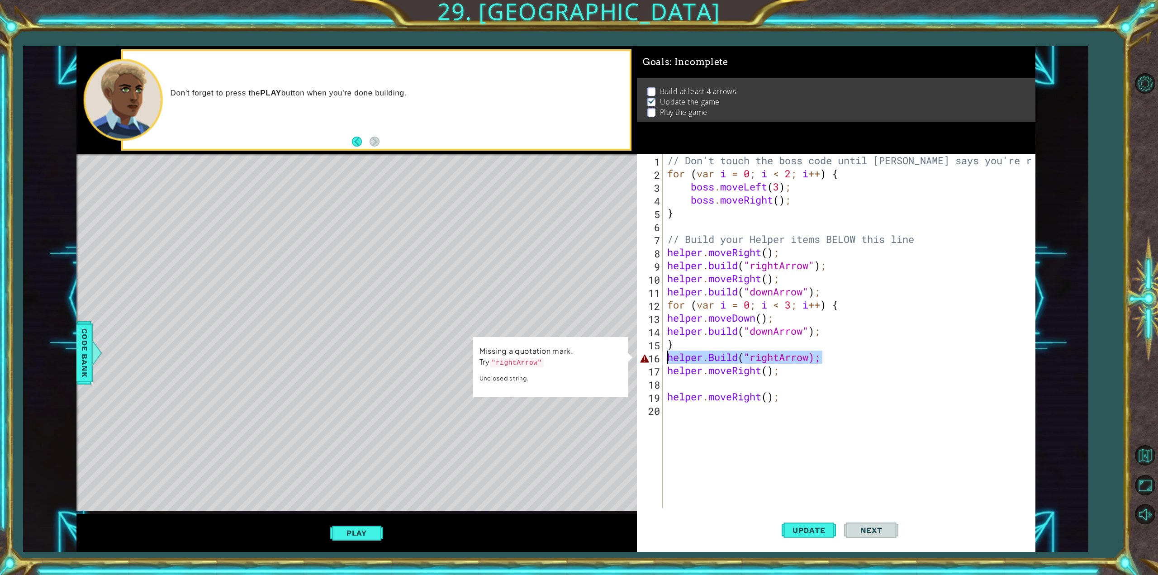
drag, startPoint x: 835, startPoint y: 353, endPoint x: 658, endPoint y: 356, distance: 176.9
click at [658, 356] on div "1 2 3 4 5 6 7 8 9 10 11 12 13 14 15 16 17 18 19 20 // Don't touch the boss code…" at bounding box center [834, 331] width 394 height 354
click at [735, 371] on div "[DOMAIN_NAME] (type) press enter helper. end Build () press enter helper. start…" at bounding box center [746, 392] width 171 height 54
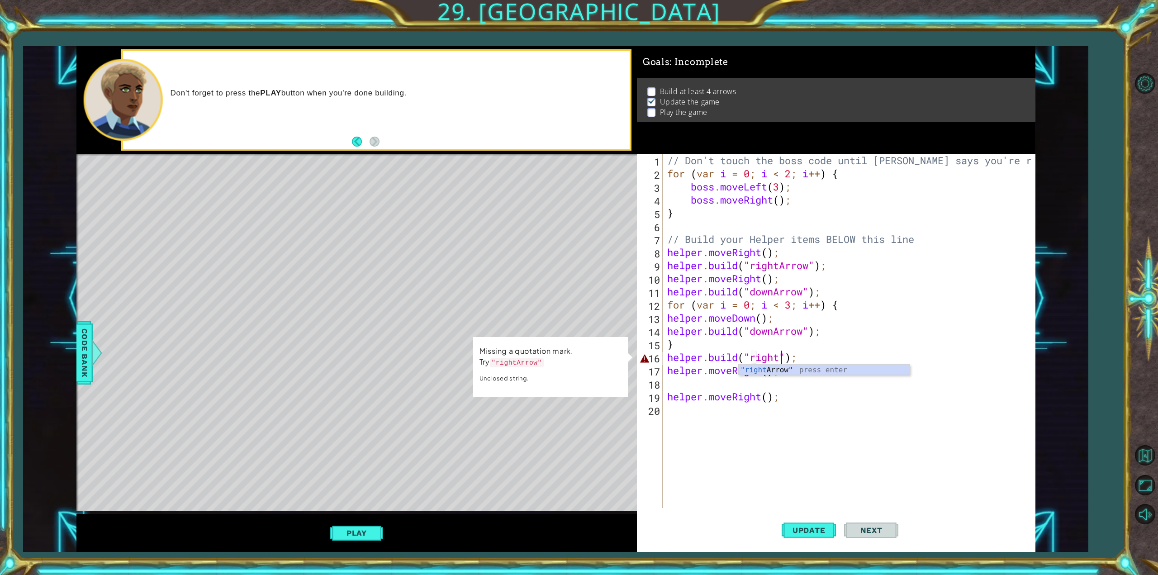
type textarea "[DOMAIN_NAME]("rightArrow");"
drag, startPoint x: 835, startPoint y: 355, endPoint x: 663, endPoint y: 359, distance: 172.4
click at [663, 359] on div "[DOMAIN_NAME]("rightArrow"); 1 2 3 4 5 6 7 8 9 10 11 12 13 14 15 16 17 18 19 20…" at bounding box center [834, 331] width 394 height 354
click at [704, 387] on div "// Don't touch the boss code until [PERSON_NAME] says you're ready! for ( var i…" at bounding box center [850, 344] width 370 height 380
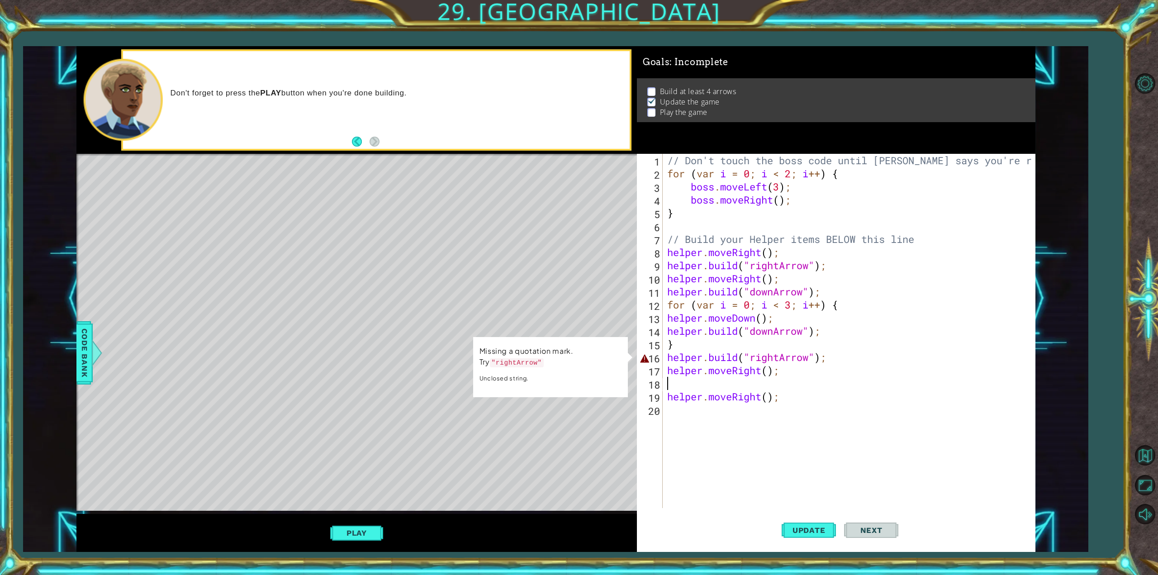
paste textarea "[DOMAIN_NAME]("rightArrow");"
click at [818, 526] on span "Update" at bounding box center [808, 530] width 51 height 9
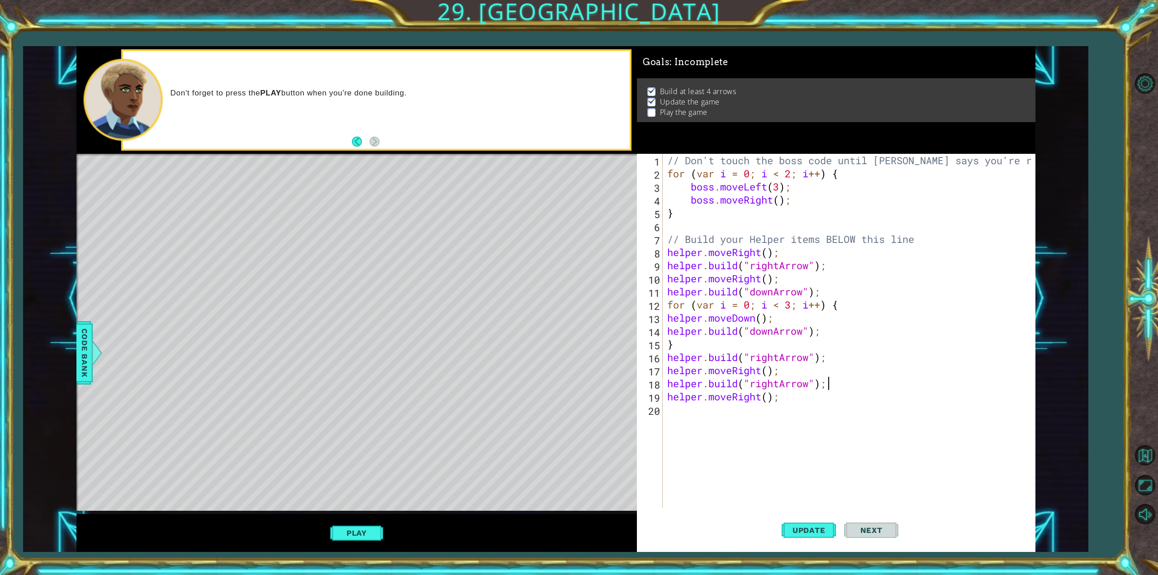
click at [789, 399] on div "// Don't touch the boss code until [PERSON_NAME] says you're ready! for ( var i…" at bounding box center [850, 344] width 370 height 380
drag, startPoint x: 835, startPoint y: 385, endPoint x: 653, endPoint y: 381, distance: 182.3
click at [653, 381] on div "helper.moveRight(); 1 2 3 4 5 6 7 8 9 10 11 12 13 14 15 16 17 18 19 20 // Don't…" at bounding box center [834, 331] width 394 height 354
type textarea "[DOMAIN_NAME]("rightArrow");"
click at [670, 414] on div "// Don't touch the boss code until [PERSON_NAME] says you're ready! for ( var i…" at bounding box center [850, 344] width 370 height 380
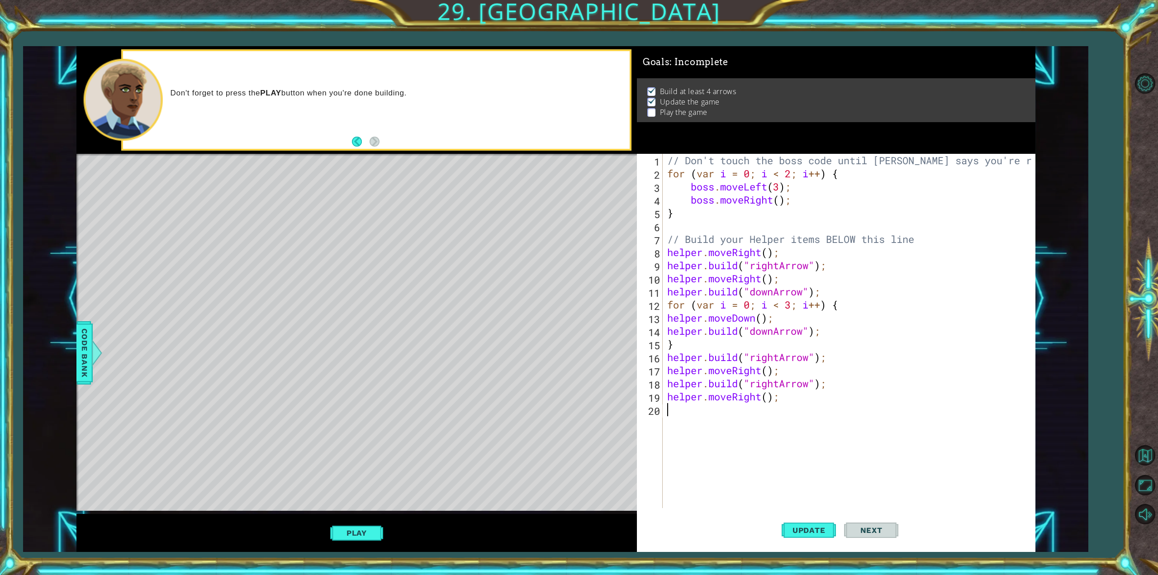
paste textarea "[DOMAIN_NAME]("rightArrow");"
type textarea "[DOMAIN_NAME]("rightArrow");"
click at [812, 531] on span "Update" at bounding box center [808, 530] width 51 height 9
click at [802, 429] on div "// Don't touch the boss code until [PERSON_NAME] says you're ready! for ( var i…" at bounding box center [850, 344] width 370 height 380
drag, startPoint x: 779, startPoint y: 394, endPoint x: 666, endPoint y: 398, distance: 113.1
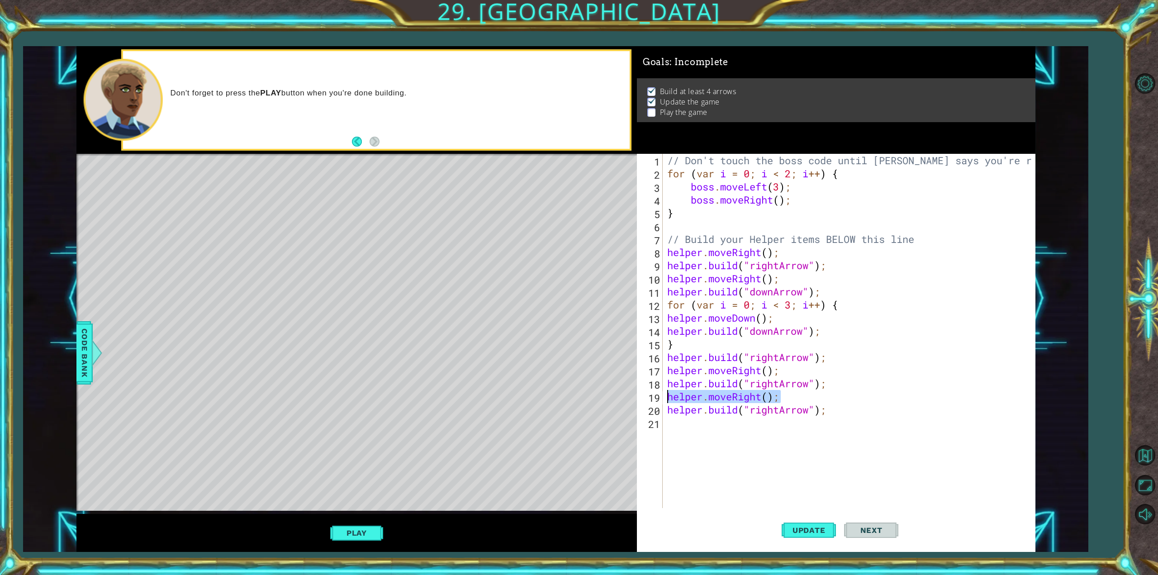
click at [666, 398] on div "// Don't touch the boss code until [PERSON_NAME] says you're ready! for ( var i…" at bounding box center [850, 344] width 370 height 380
type textarea "helper.moveRight();"
click at [697, 434] on div "// Don't touch the boss code until [PERSON_NAME] says you're ready! for ( var i…" at bounding box center [850, 344] width 370 height 380
paste textarea "helper.moveRight();"
type textarea "helper.moveRight();"
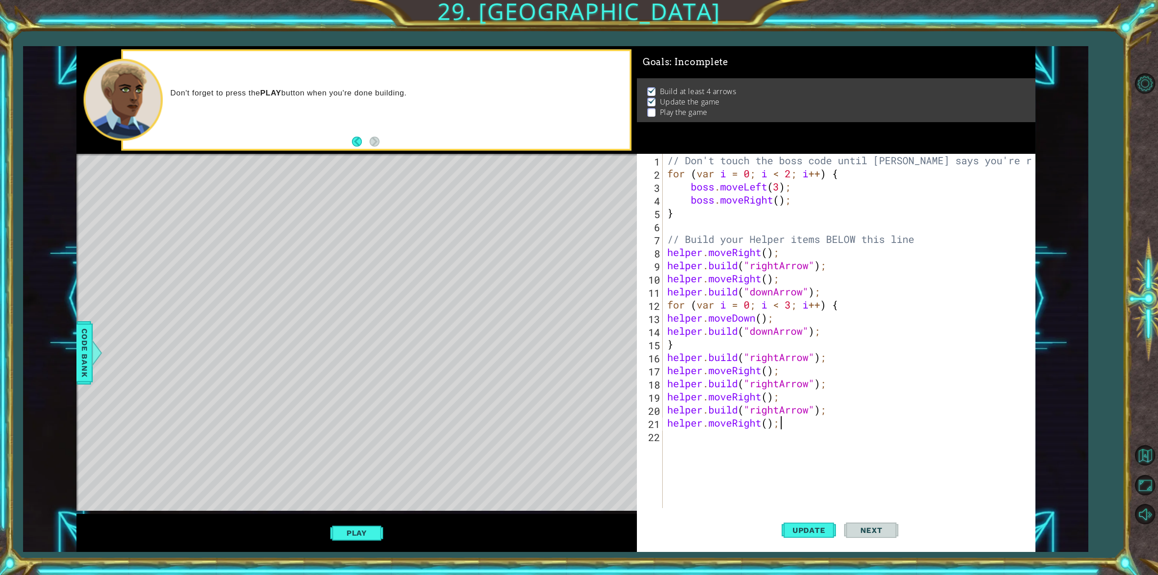
click at [697, 442] on div "// Don't touch the boss code until [PERSON_NAME] says you're ready! for ( var i…" at bounding box center [850, 344] width 370 height 380
drag, startPoint x: 839, startPoint y: 410, endPoint x: 666, endPoint y: 414, distance: 173.3
click at [666, 414] on div "// Don't touch the boss code until [PERSON_NAME] says you're ready! for ( var i…" at bounding box center [850, 344] width 370 height 380
type textarea "[DOMAIN_NAME]("rightArrow");"
click at [682, 437] on div "// Don't touch the boss code until [PERSON_NAME] says you're ready! for ( var i…" at bounding box center [850, 344] width 370 height 380
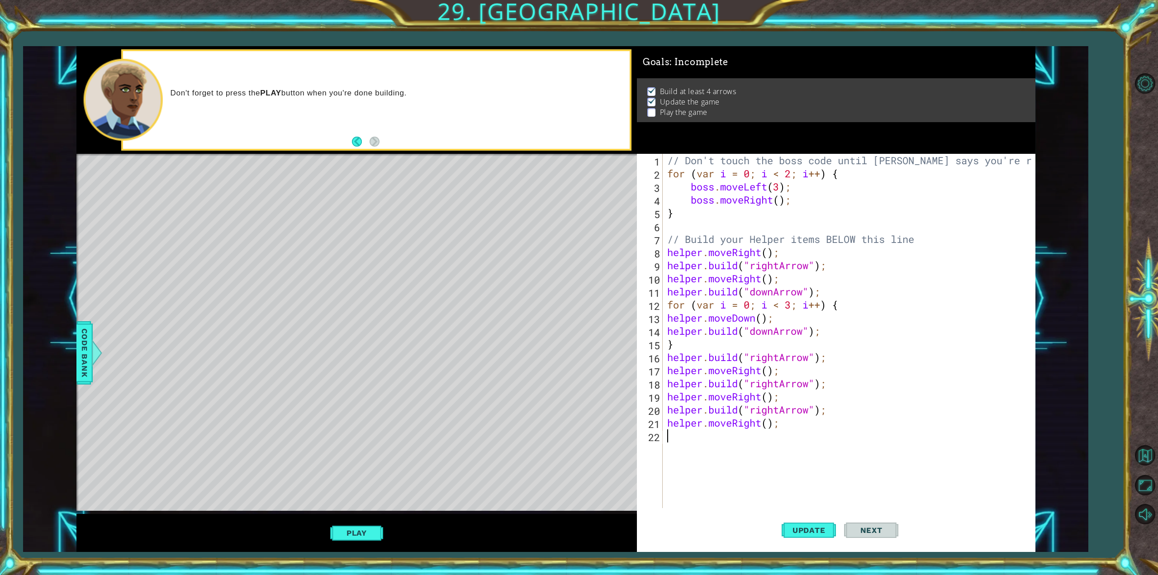
paste textarea "[DOMAIN_NAME]("rightArrow");"
click at [814, 524] on button "Update" at bounding box center [809, 530] width 54 height 40
drag, startPoint x: 784, startPoint y: 427, endPoint x: 664, endPoint y: 428, distance: 119.4
click at [664, 428] on div "[DOMAIN_NAME]("rightArrow"); 1 2 3 4 5 6 7 8 9 10 11 12 13 14 15 16 17 18 19 20…" at bounding box center [834, 331] width 394 height 354
type textarea "helper.moveRight();"
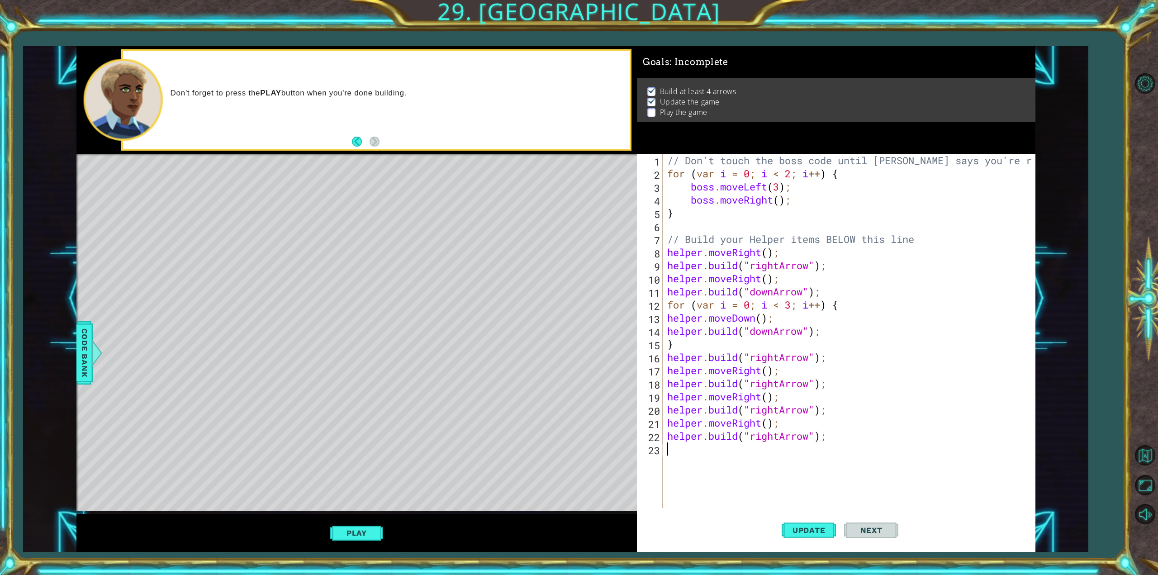
click at [685, 456] on div "// Don't touch the boss code until [PERSON_NAME] says you're ready! for ( var i…" at bounding box center [850, 344] width 370 height 380
paste textarea "helper.moveRight();"
type textarea "helper.moveRight();"
click at [691, 463] on div "// Don't touch the boss code until [PERSON_NAME] says you're ready! for ( var i…" at bounding box center [850, 344] width 370 height 380
drag, startPoint x: 842, startPoint y: 442, endPoint x: 668, endPoint y: 439, distance: 174.6
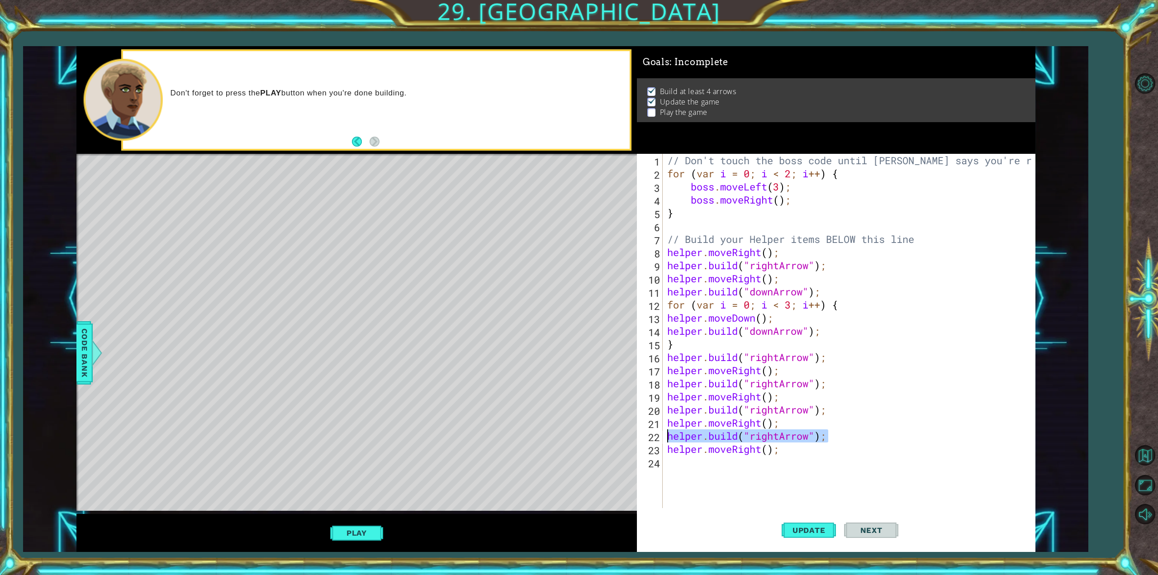
click at [668, 439] on div "// Don't touch the boss code until [PERSON_NAME] says you're ready! for ( var i…" at bounding box center [850, 344] width 370 height 380
paste textarea "moveRight("
drag, startPoint x: 820, startPoint y: 410, endPoint x: 664, endPoint y: 412, distance: 156.5
click at [664, 412] on div "helper.moveRight(); 1 2 3 4 5 6 7 8 9 10 11 12 13 14 15 16 17 18 19 20 21 22 23…" at bounding box center [834, 331] width 394 height 354
drag, startPoint x: 791, startPoint y: 441, endPoint x: 666, endPoint y: 439, distance: 124.4
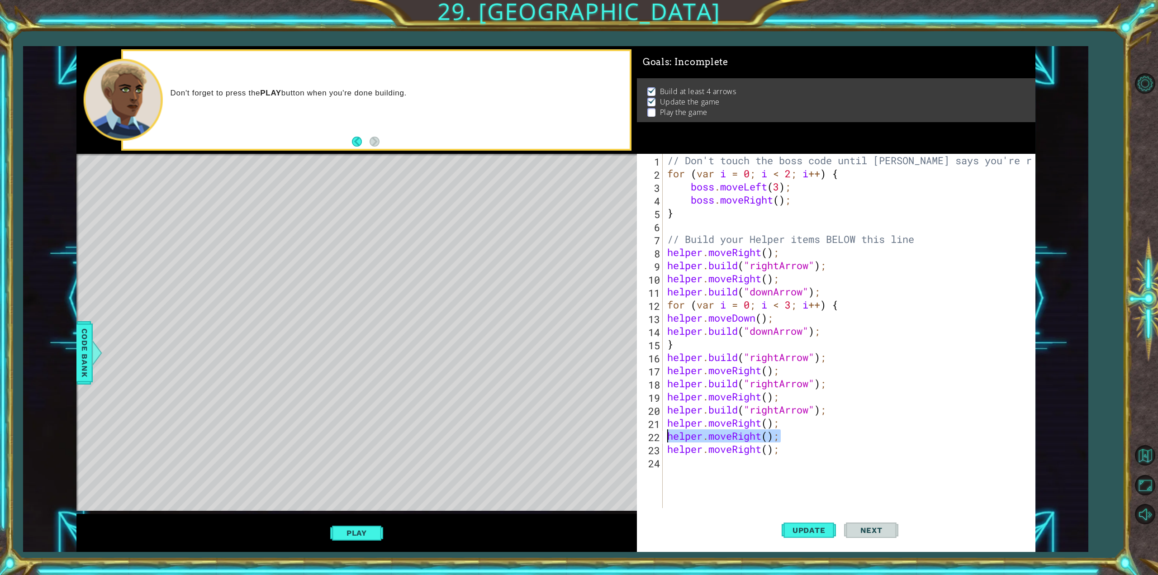
click at [666, 439] on div "// Don't touch the boss code until [PERSON_NAME] says you're ready! for ( var i…" at bounding box center [850, 344] width 370 height 380
paste textarea "build("rightArrow""
type textarea "[DOMAIN_NAME]("rightArrow");"
click at [704, 466] on div "// Don't touch the boss code until [PERSON_NAME] says you're ready! for ( var i…" at bounding box center [850, 344] width 370 height 380
paste textarea "[DOMAIN_NAME]("rightArrow");"
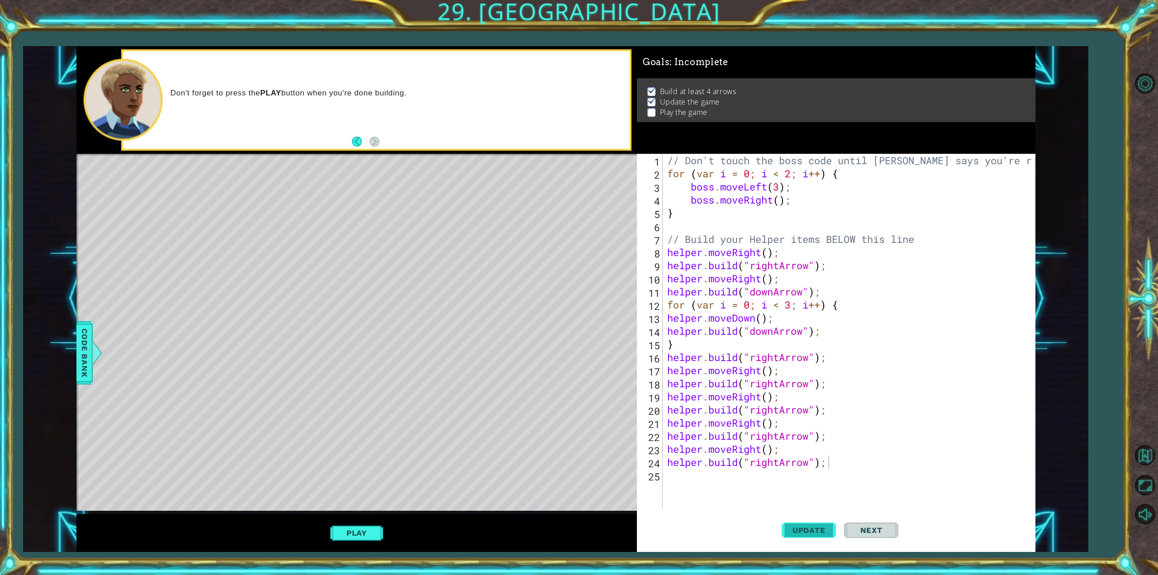
click at [814, 524] on button "Update" at bounding box center [809, 530] width 54 height 40
drag, startPoint x: 839, startPoint y: 463, endPoint x: 809, endPoint y: 461, distance: 29.5
click at [809, 461] on div "// Don't touch the boss code until [PERSON_NAME] says you're ready! for ( var i…" at bounding box center [850, 344] width 370 height 380
click at [808, 461] on div "// Don't touch the boss code until [PERSON_NAME] says you're ready! for ( var i…" at bounding box center [848, 331] width 366 height 354
drag, startPoint x: 809, startPoint y: 461, endPoint x: 772, endPoint y: 465, distance: 37.3
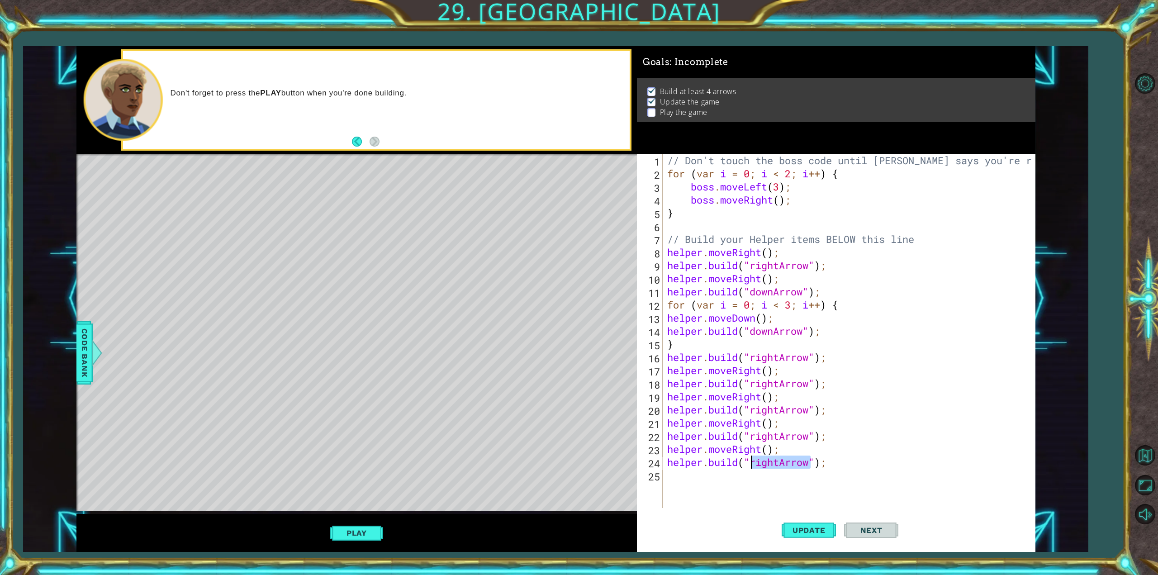
click at [772, 465] on div "// Don't touch the boss code until [PERSON_NAME] says you're ready! for ( var i…" at bounding box center [850, 344] width 370 height 380
type textarea "[DOMAIN_NAME]("downArrow");"
click at [814, 535] on span "Update" at bounding box center [808, 530] width 51 height 9
click at [762, 479] on div "// Don't touch the boss code until [PERSON_NAME] says you're ready! for ( var i…" at bounding box center [850, 344] width 370 height 380
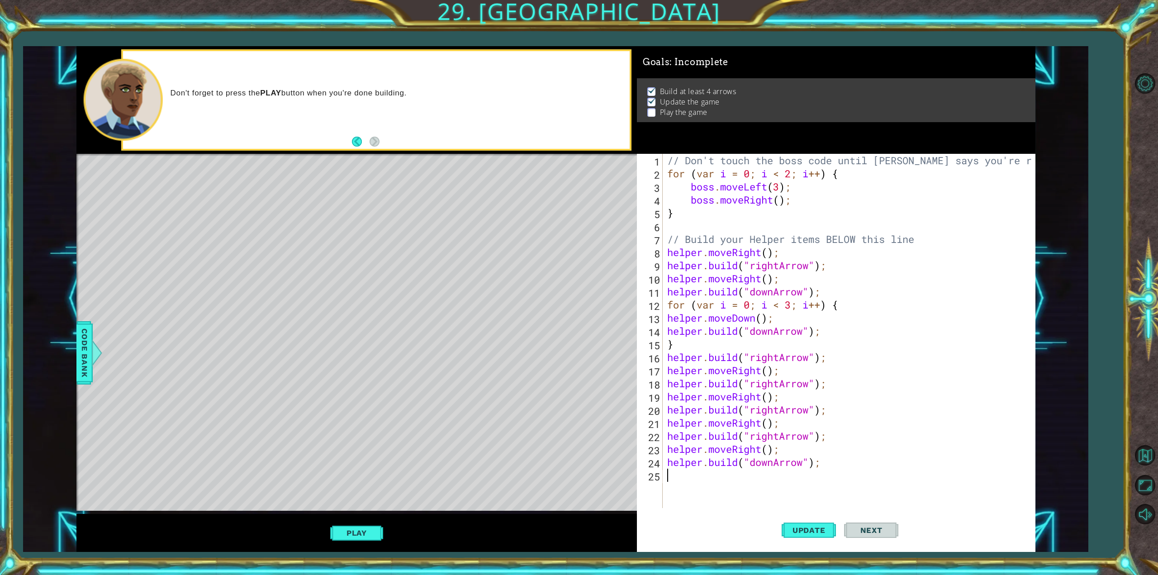
scroll to position [0, 0]
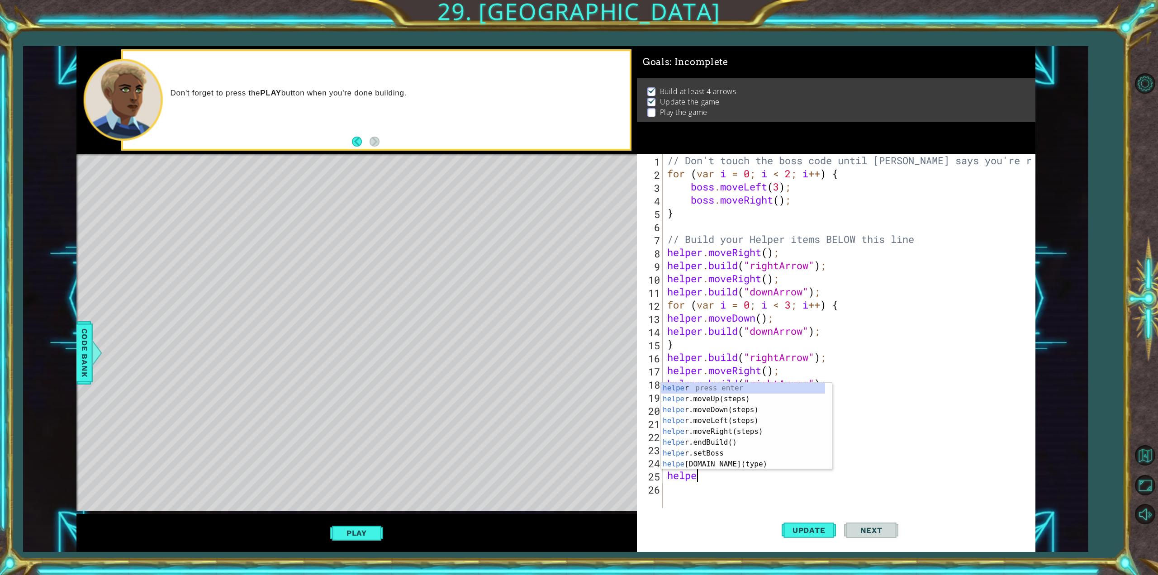
type textarea "helper"
click at [744, 410] on div "helper press enter helper .moveUp(steps) press enter helper .moveDown(steps) pr…" at bounding box center [743, 437] width 164 height 109
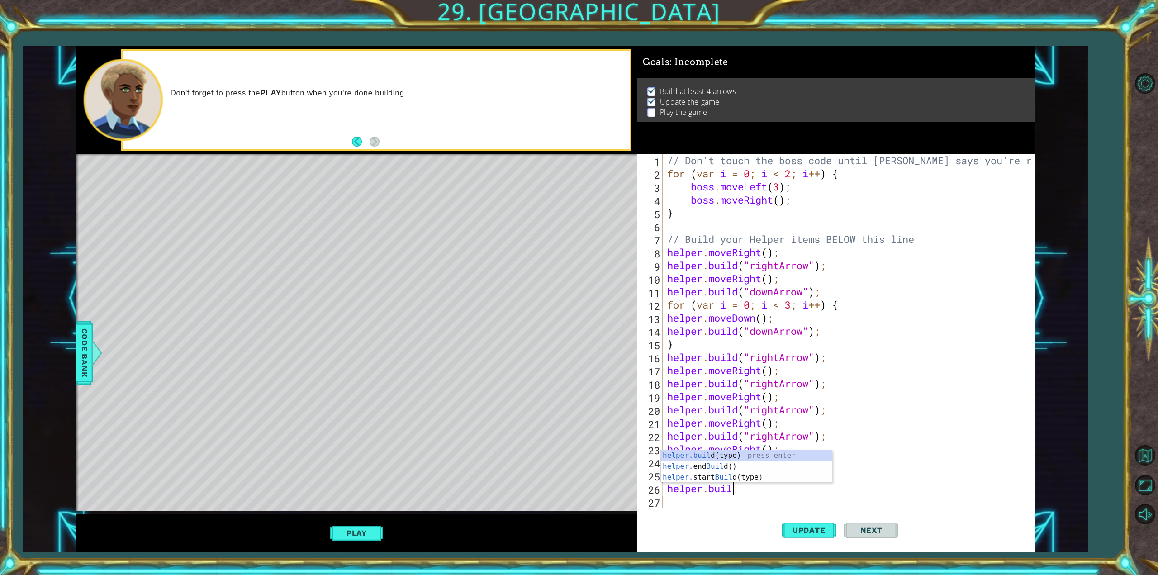
scroll to position [0, 3]
click at [724, 458] on div "[DOMAIN_NAME] (type) press enter helper. end Build () press enter helper. start…" at bounding box center [746, 477] width 171 height 54
type textarea "[DOMAIN_NAME]("downArrow");"
click at [804, 538] on button "Update" at bounding box center [809, 530] width 54 height 40
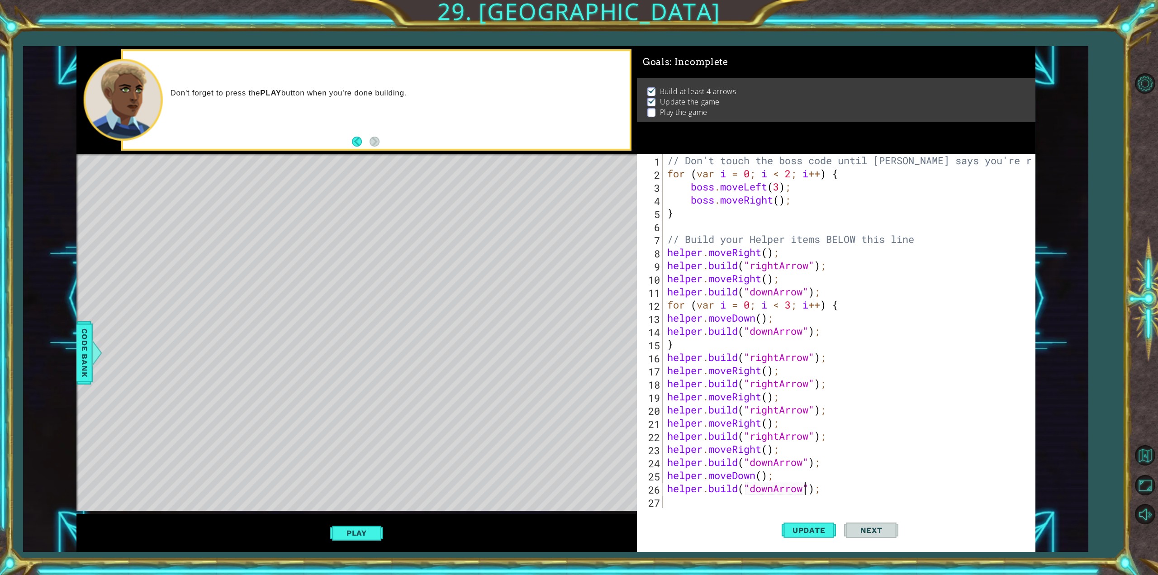
click at [370, 531] on button "Play" at bounding box center [356, 532] width 53 height 17
click at [356, 142] on button "Back" at bounding box center [361, 142] width 18 height 10
click at [377, 143] on button "Next" at bounding box center [375, 142] width 10 height 10
click at [873, 534] on button "Next" at bounding box center [871, 530] width 54 height 40
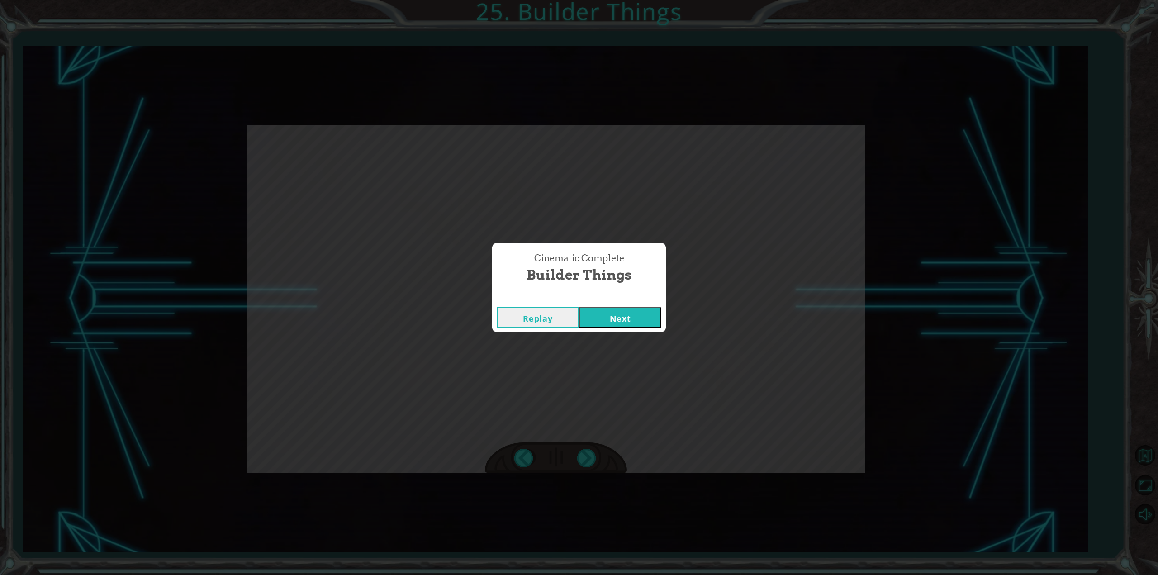
click at [654, 316] on button "Next" at bounding box center [620, 317] width 82 height 20
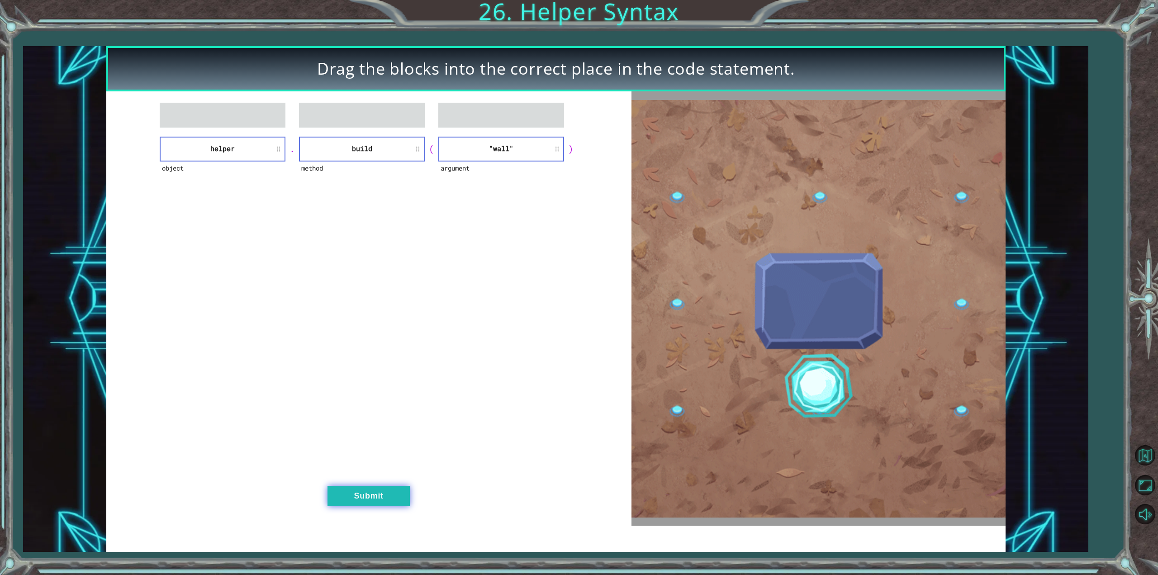
click at [380, 493] on button "Submit" at bounding box center [368, 496] width 82 height 20
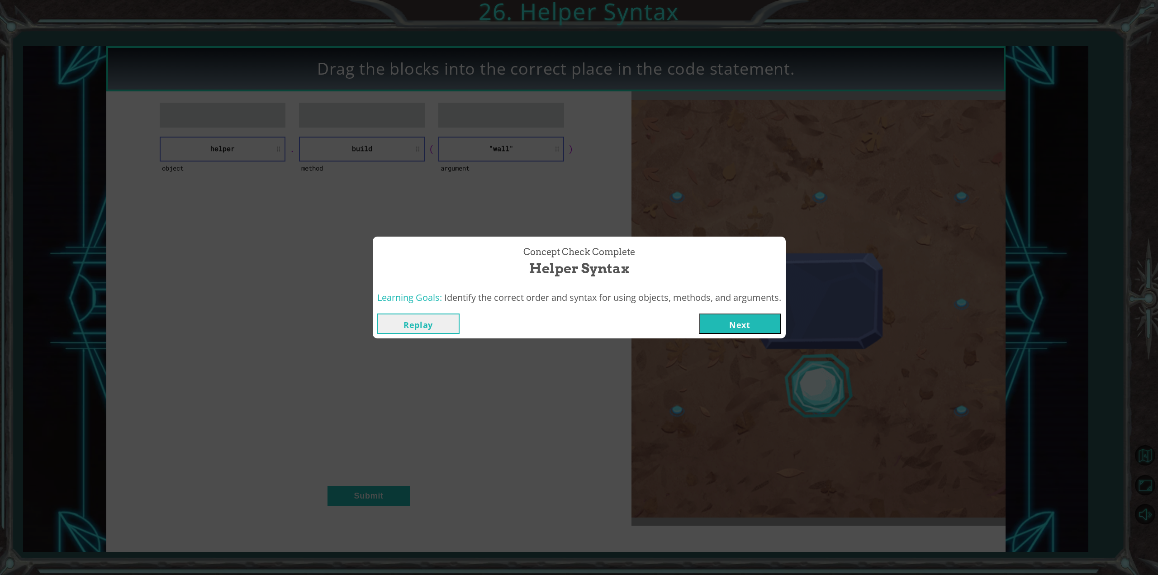
click at [748, 307] on div "Learning Goals: Identify the correct order and syntax for using objects, method…" at bounding box center [579, 298] width 413 height 22
drag, startPoint x: 750, startPoint y: 320, endPoint x: 744, endPoint y: 318, distance: 5.9
click at [744, 318] on button "Next" at bounding box center [740, 323] width 82 height 20
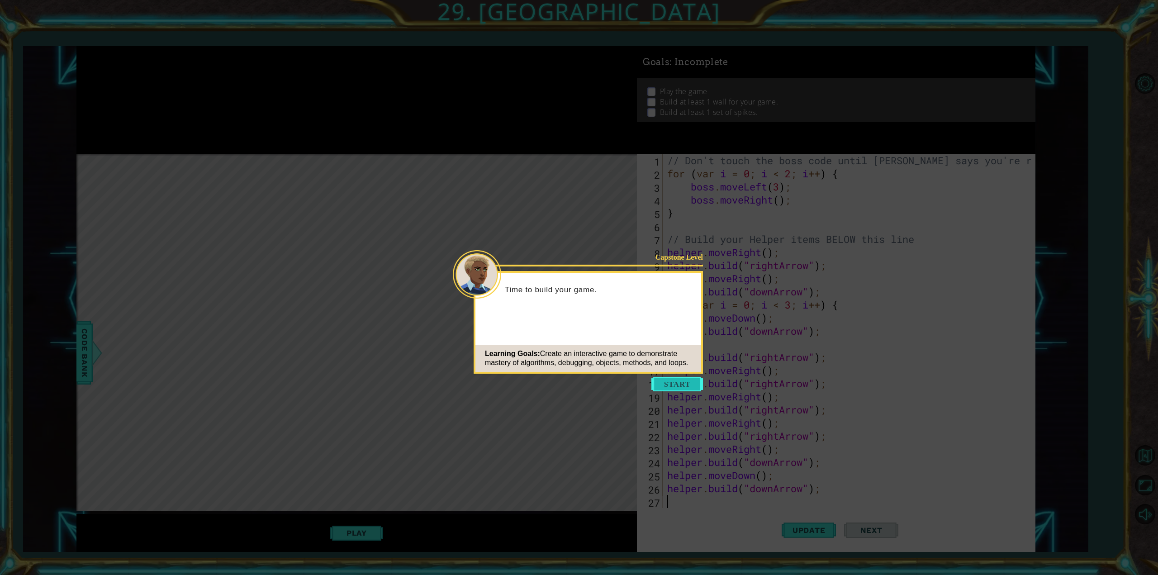
click at [702, 388] on button "Start" at bounding box center [677, 384] width 52 height 14
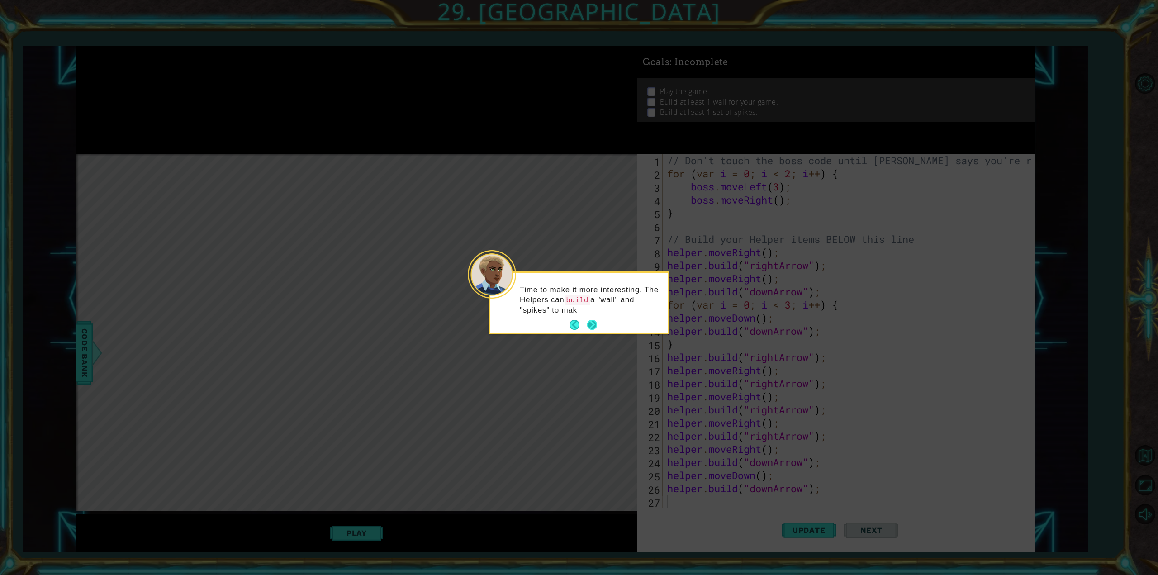
click at [596, 322] on button "Next" at bounding box center [592, 325] width 10 height 10
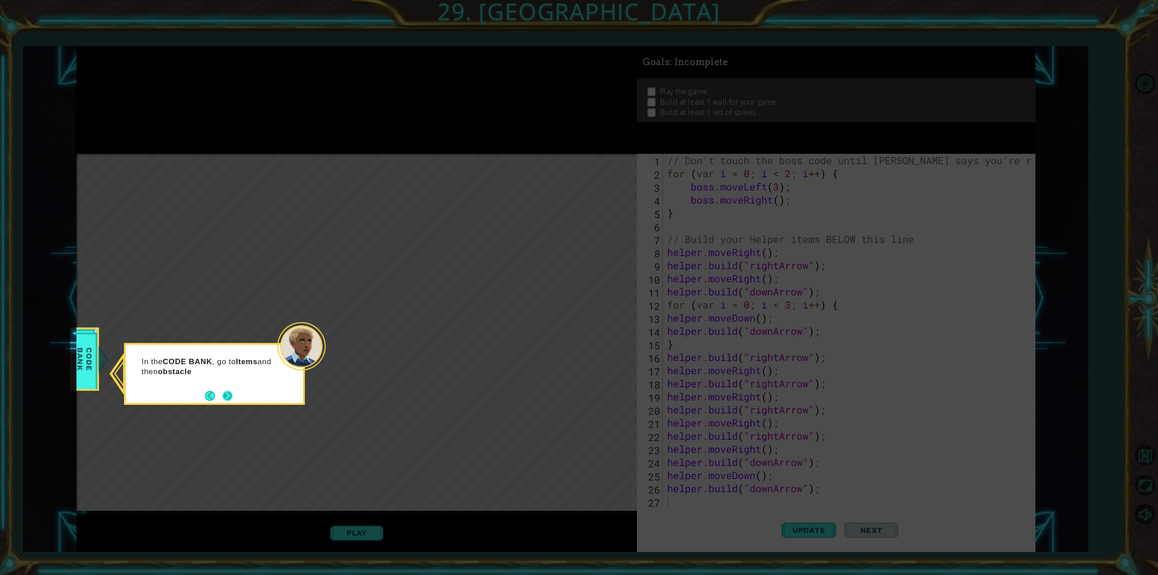
click at [232, 396] on button "Next" at bounding box center [228, 396] width 10 height 10
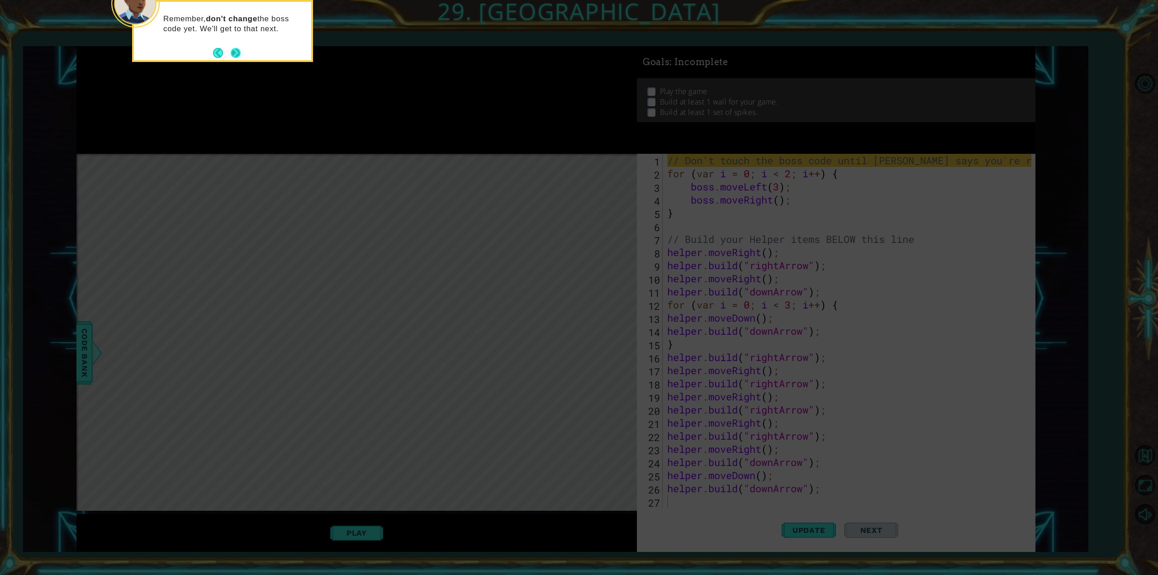
click at [237, 53] on button "Next" at bounding box center [236, 53] width 10 height 10
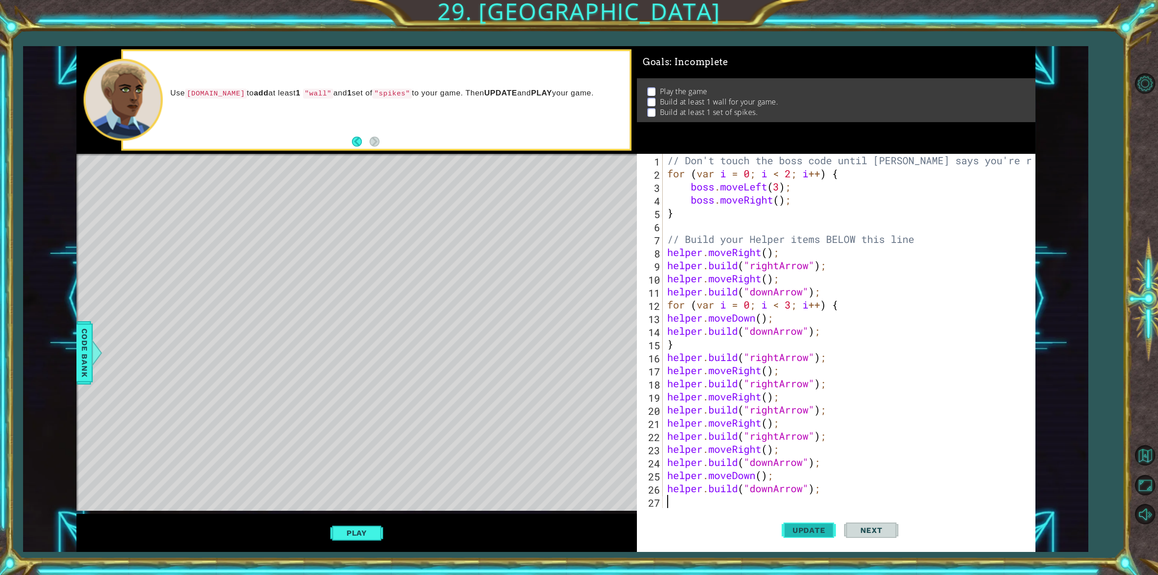
click at [809, 521] on button "Update" at bounding box center [809, 530] width 54 height 40
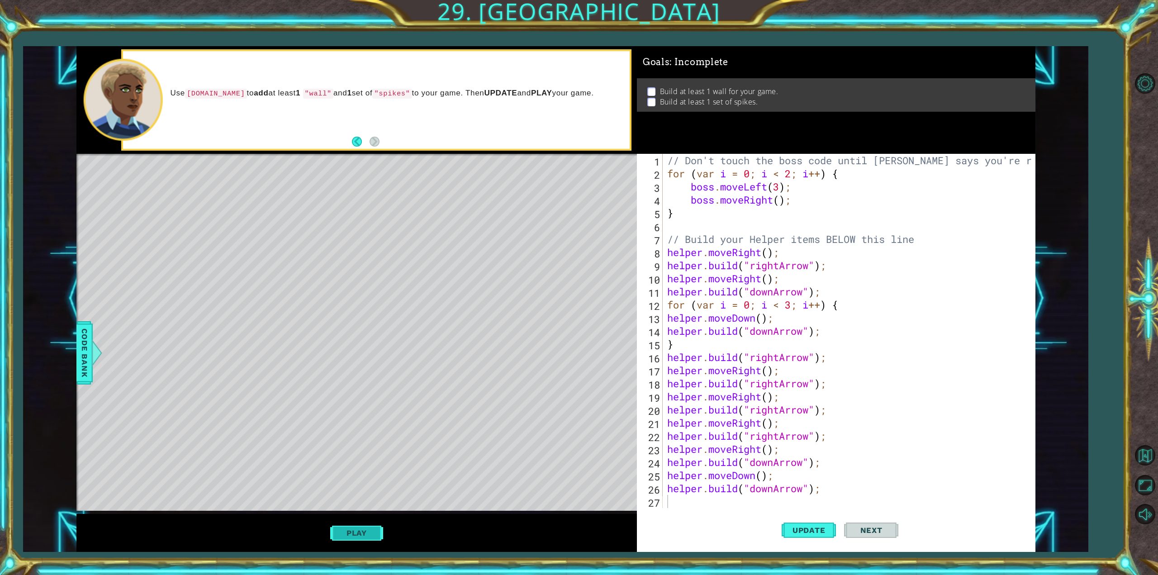
click at [351, 532] on button "Play" at bounding box center [356, 532] width 53 height 17
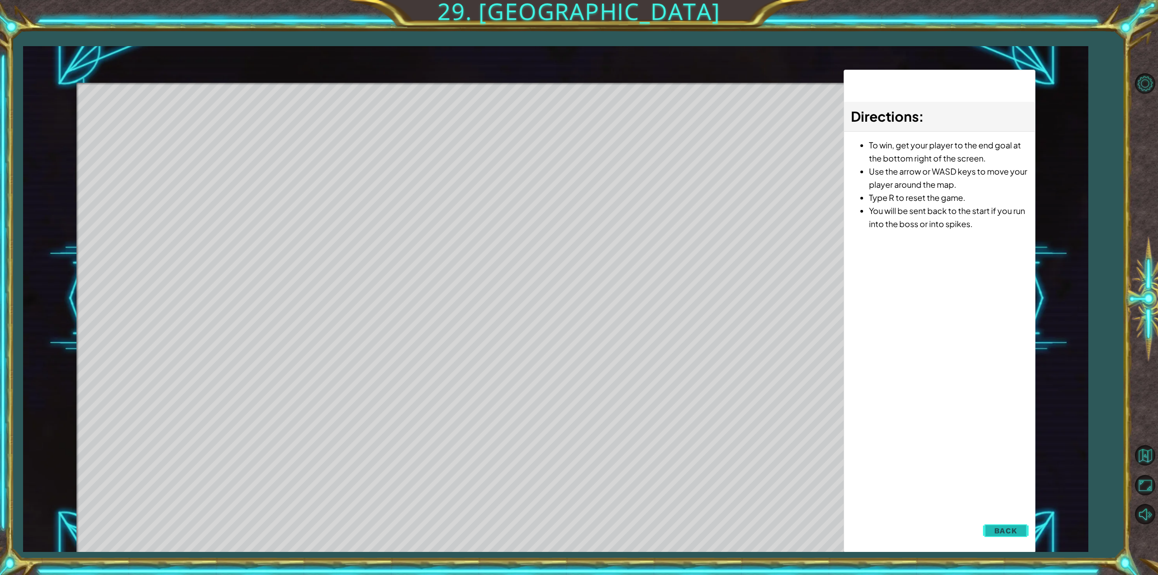
click at [996, 528] on span "Back" at bounding box center [1005, 530] width 23 height 9
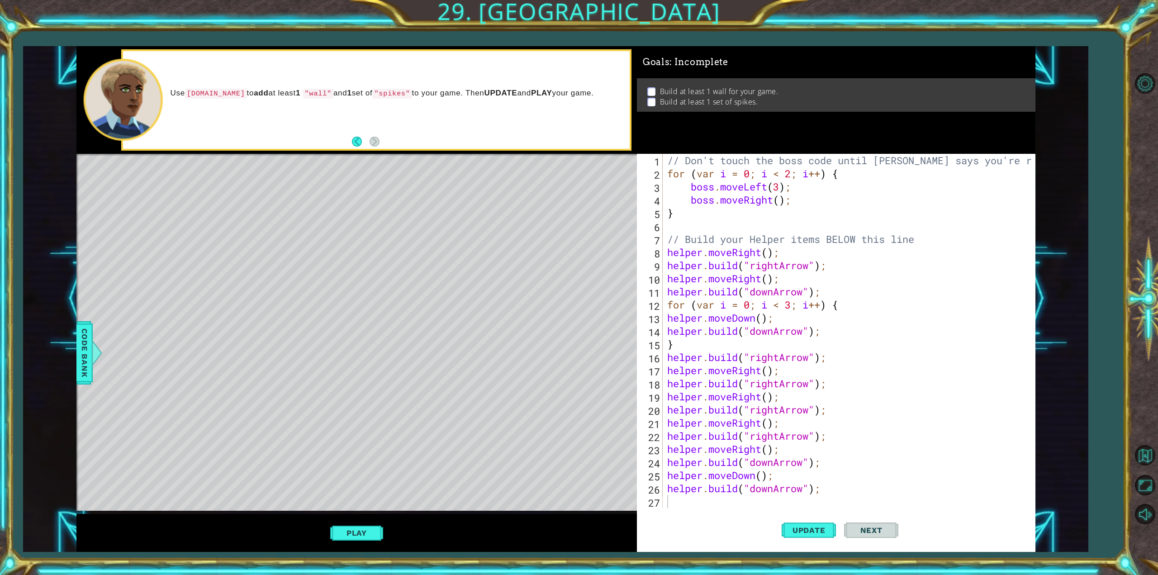
click at [778, 402] on div "// Don't touch the boss code until [PERSON_NAME] says you're ready! for ( var i…" at bounding box center [850, 344] width 370 height 380
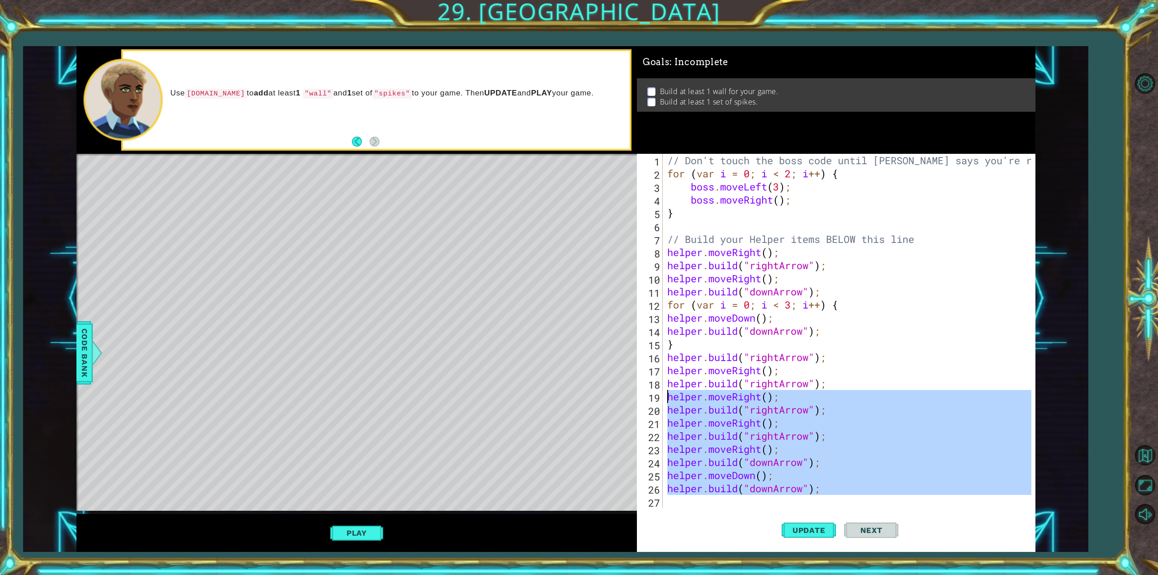
drag, startPoint x: 839, startPoint y: 498, endPoint x: 650, endPoint y: 397, distance: 214.7
click at [649, 397] on div "helper.moveRight(); 1 2 3 4 5 6 7 8 9 10 11 12 13 14 15 16 17 18 19 20 21 22 23…" at bounding box center [834, 331] width 394 height 354
type textarea "helper.moveRight(); [DOMAIN_NAME]("rightArrow");"
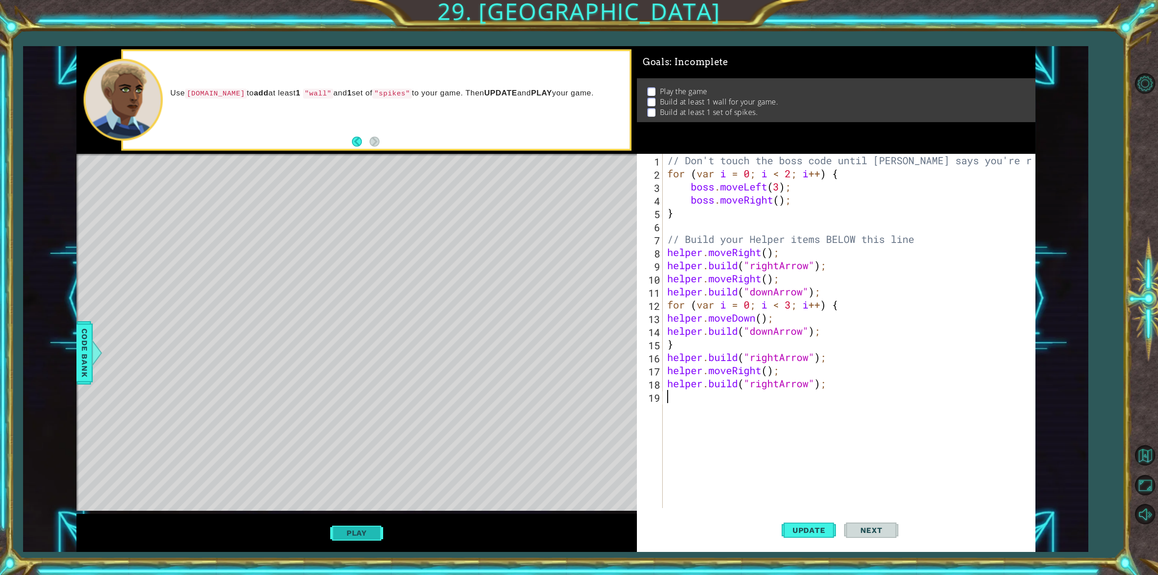
click at [360, 531] on button "Play" at bounding box center [356, 532] width 53 height 17
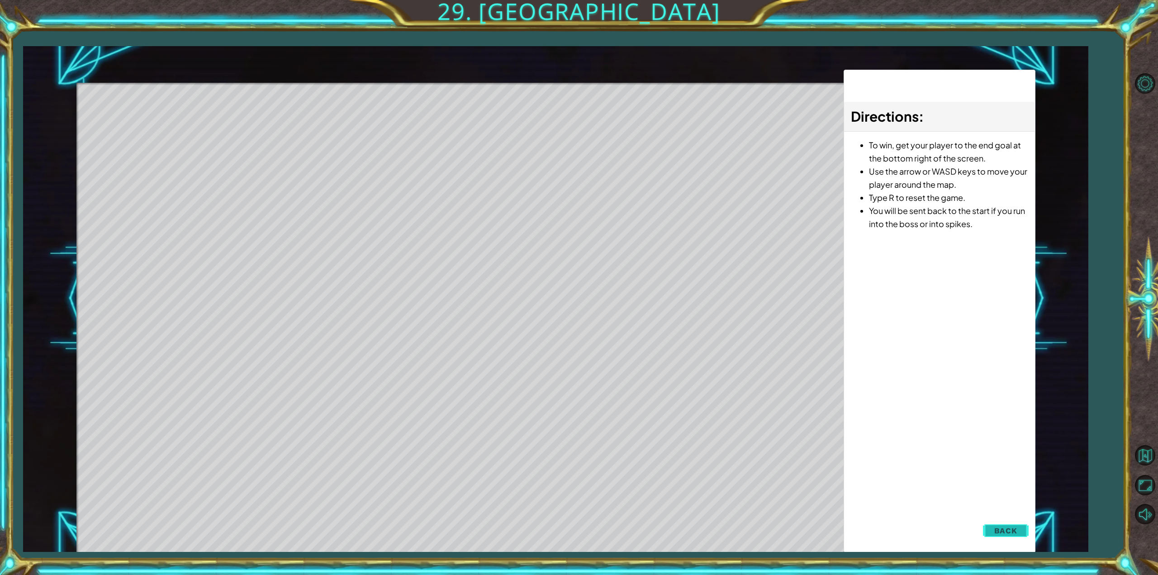
click at [1006, 525] on button "Back" at bounding box center [1006, 530] width 46 height 18
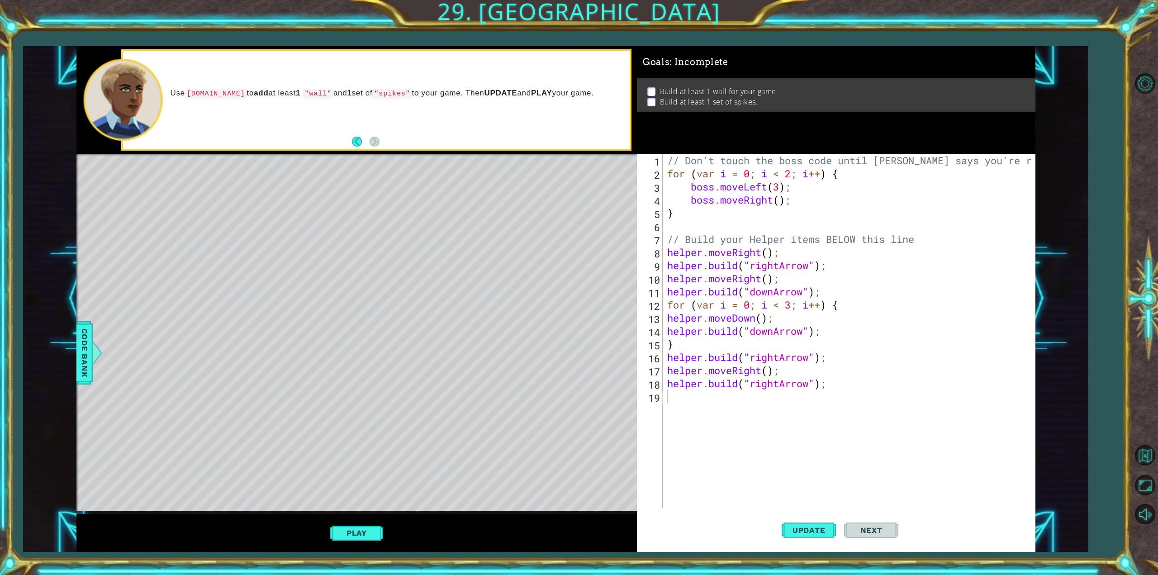
click at [676, 394] on div "// Don't touch the boss code until [PERSON_NAME] says you're ready! for ( var i…" at bounding box center [850, 344] width 370 height 380
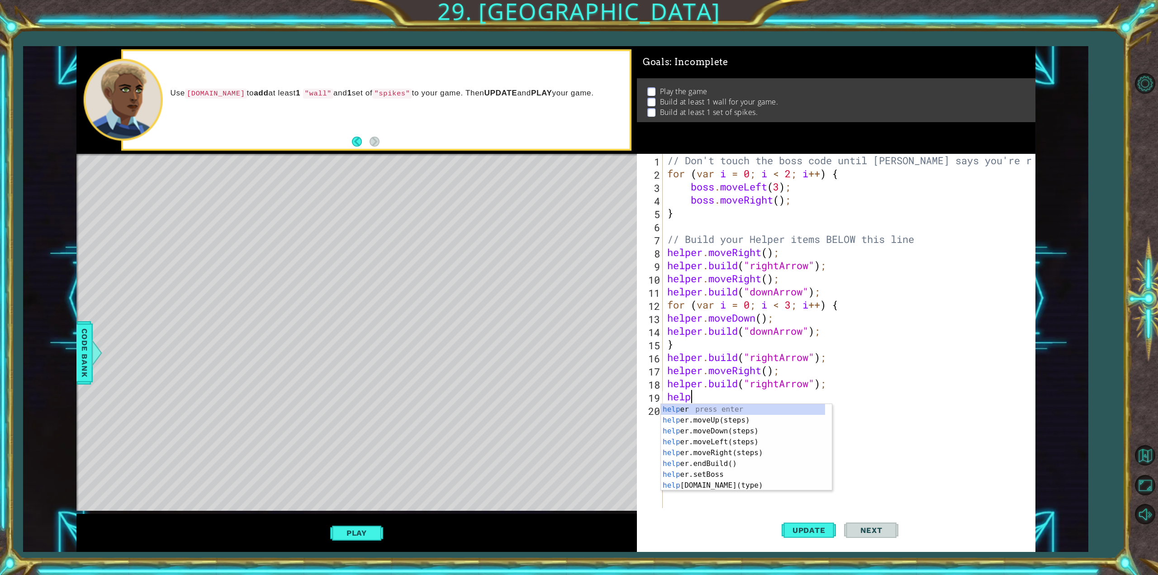
scroll to position [0, 1]
click at [724, 484] on div "helper press enter helper .moveUp(steps) press enter helper .moveDown(steps) pr…" at bounding box center [743, 458] width 164 height 109
type textarea "[DOMAIN_NAME]("wall");"
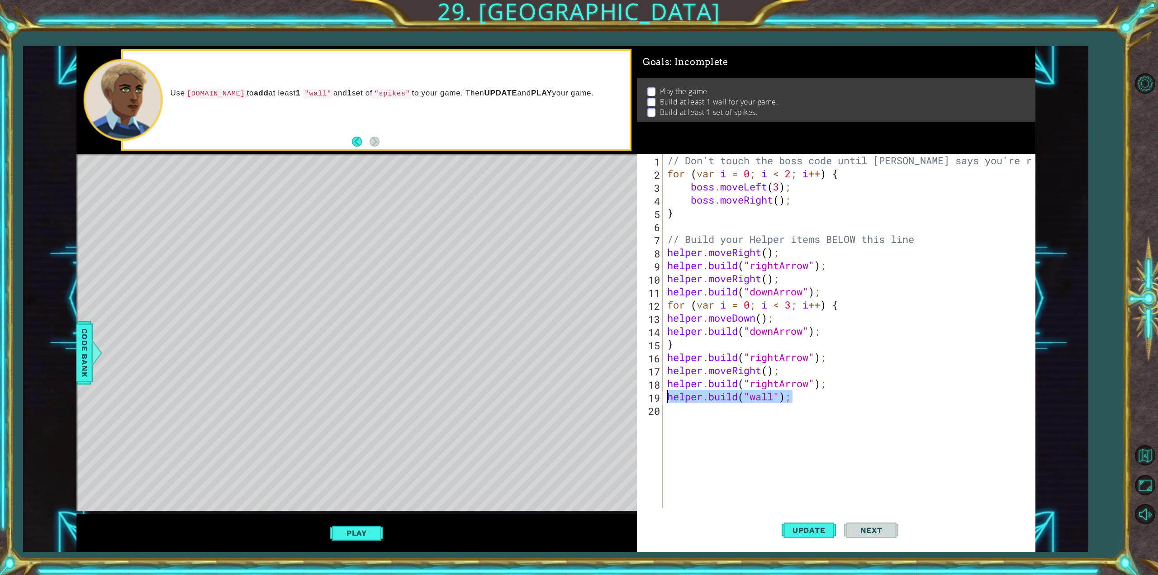
drag, startPoint x: 800, startPoint y: 399, endPoint x: 666, endPoint y: 396, distance: 133.5
click at [666, 396] on div "// Don't touch the boss code until [PERSON_NAME] says you're ready! for ( var i…" at bounding box center [850, 344] width 370 height 380
paste textarea "Code Area"
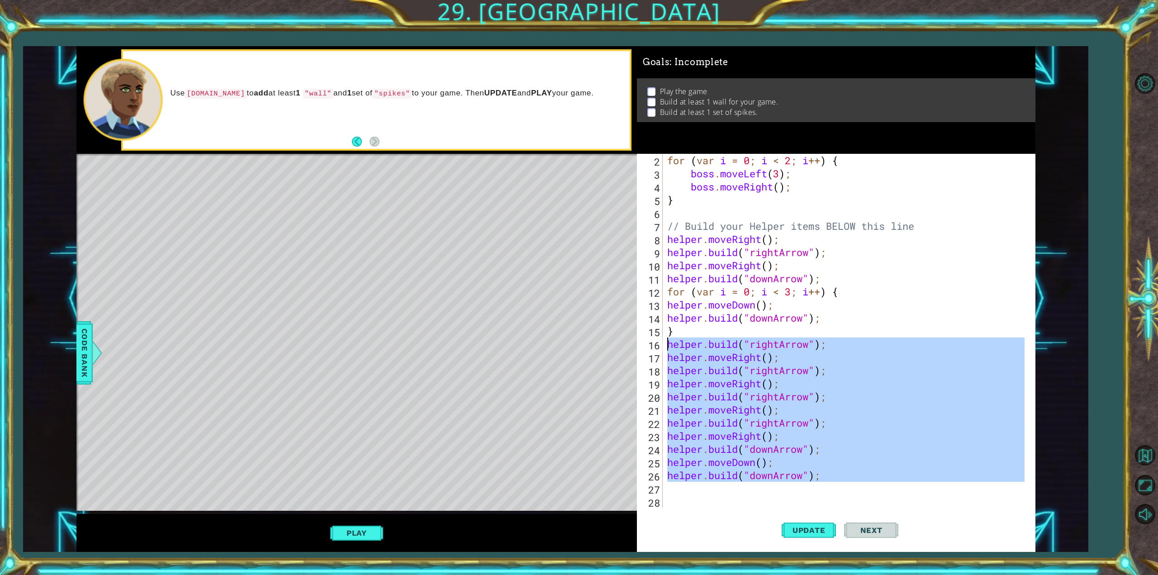
click at [634, 339] on div "1 ההההההההההההההההההההההההההההההההההההההההההההההההההההההההההההההההההההההההההההה…" at bounding box center [555, 299] width 959 height 506
click at [841, 393] on div "for ( var i = 0 ; i < 2 ; i ++ ) { boss . moveLeft ( 3 ) ; boss . moveRight ( )…" at bounding box center [844, 331] width 359 height 354
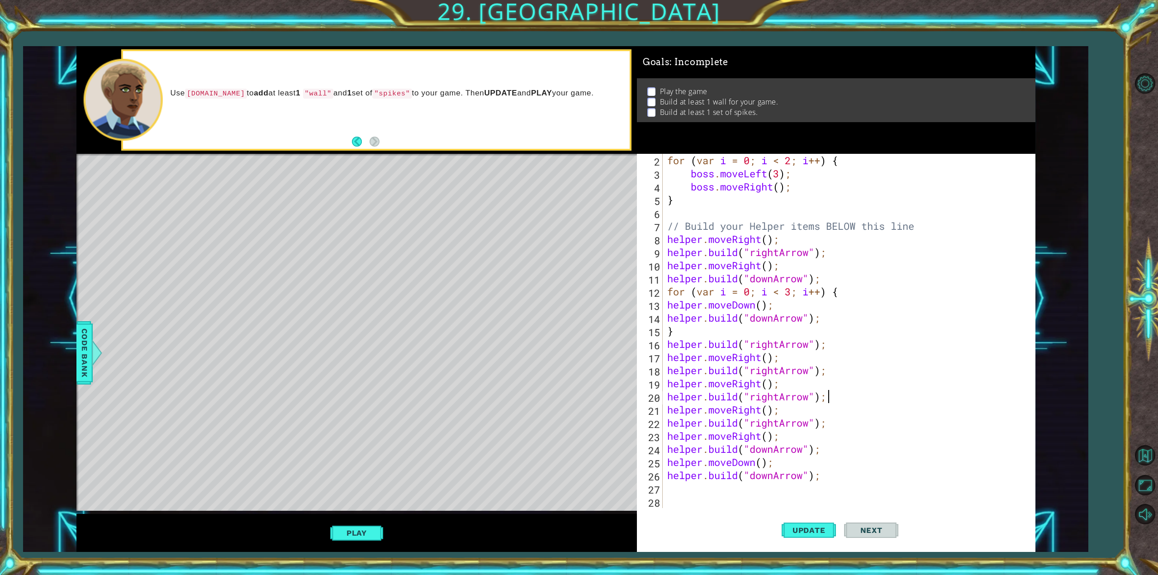
click at [668, 336] on div "for ( var i = 0 ; i < 2 ; i ++ ) { boss . moveLeft ( 3 ) ; boss . moveRight ( )…" at bounding box center [847, 344] width 364 height 380
type textarea "[DOMAIN_NAME]("rightArrow");"
type textarea "[DOMAIN_NAME]("downArrow");"
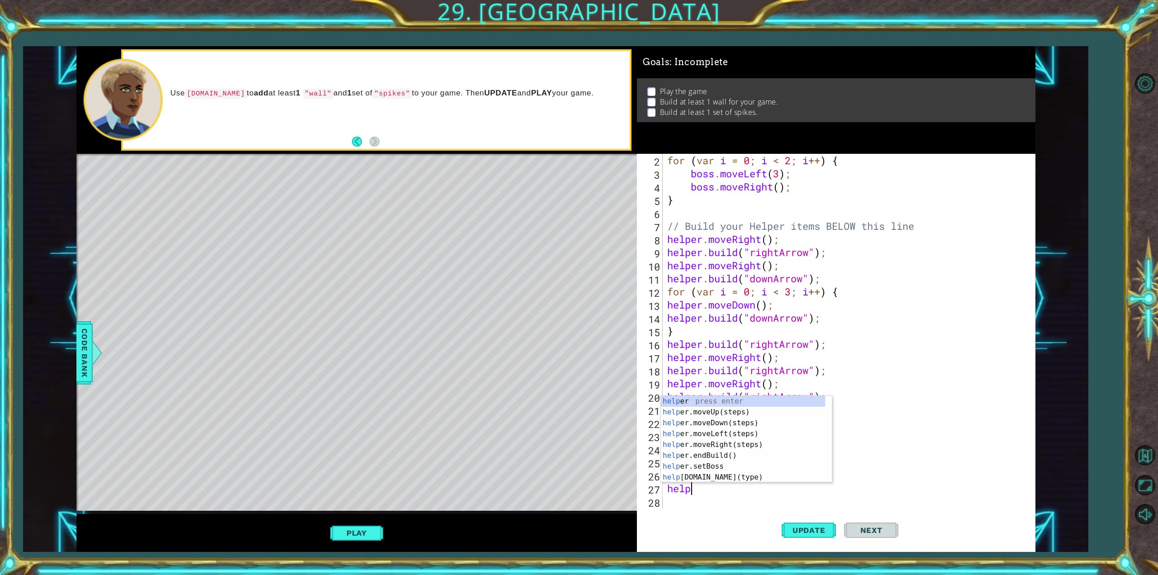
scroll to position [0, 1]
click at [676, 470] on div "helper press enter helper .moveUp(steps) press enter helper .moveDown(steps) pr…" at bounding box center [743, 450] width 164 height 109
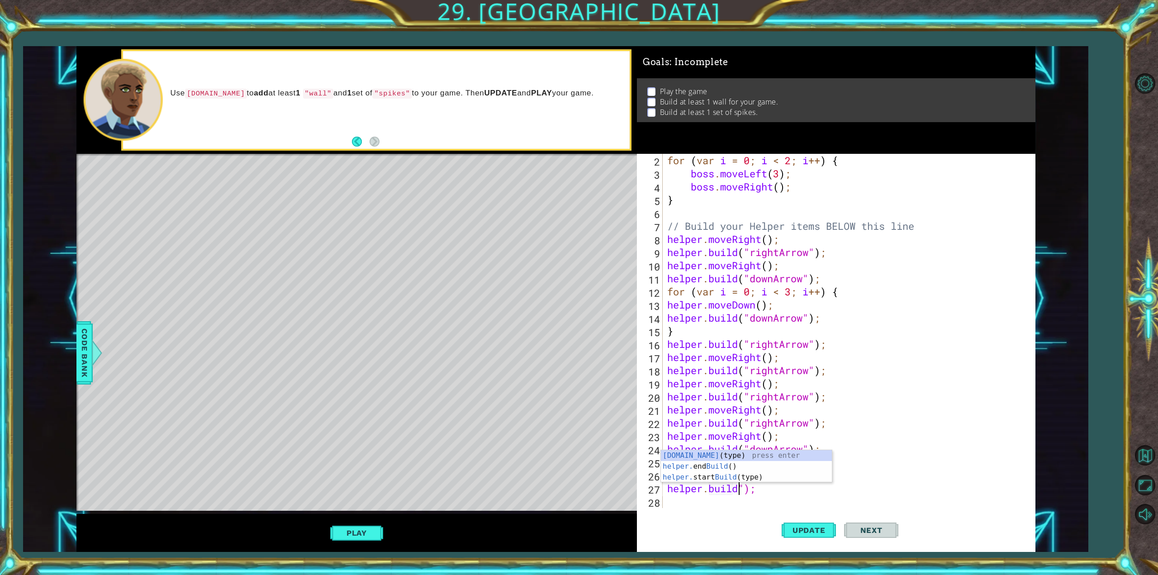
scroll to position [0, 3]
click at [723, 458] on div "[DOMAIN_NAME] (type) press enter helper. end Build () press enter helper. start…" at bounding box center [746, 477] width 171 height 54
click at [808, 538] on button "Update" at bounding box center [809, 530] width 54 height 40
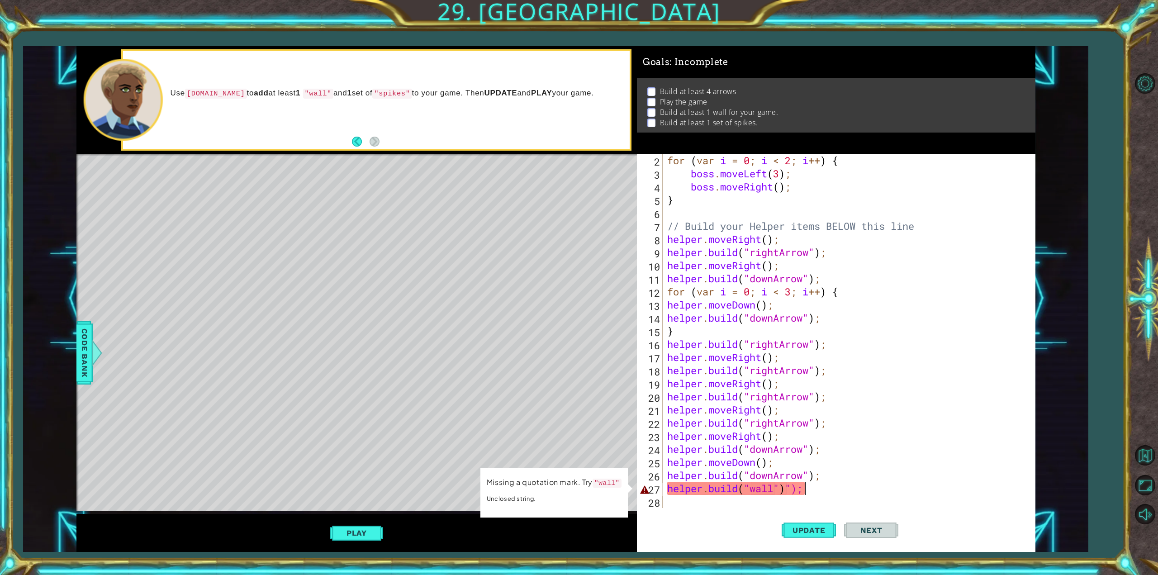
click at [855, 489] on div "for ( var i = 0 ; i < 2 ; i ++ ) { boss . moveLeft ( 3 ) ; boss . moveRight ( )…" at bounding box center [847, 344] width 364 height 380
drag, startPoint x: 781, startPoint y: 491, endPoint x: 745, endPoint y: 491, distance: 35.7
click at [745, 491] on div "for ( var i = 0 ; i < 2 ; i ++ ) { boss . moveLeft ( 3 ) ; boss . moveRight ( )…" at bounding box center [847, 344] width 364 height 380
type textarea "[DOMAIN_NAME]("wall")");"
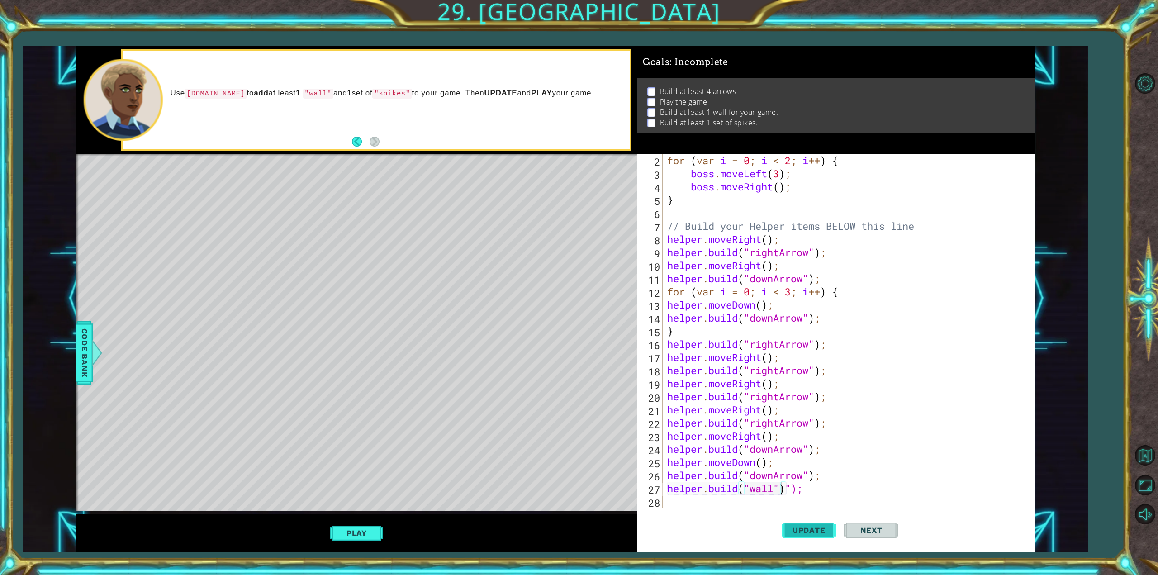
click at [806, 539] on button "Update" at bounding box center [809, 530] width 54 height 40
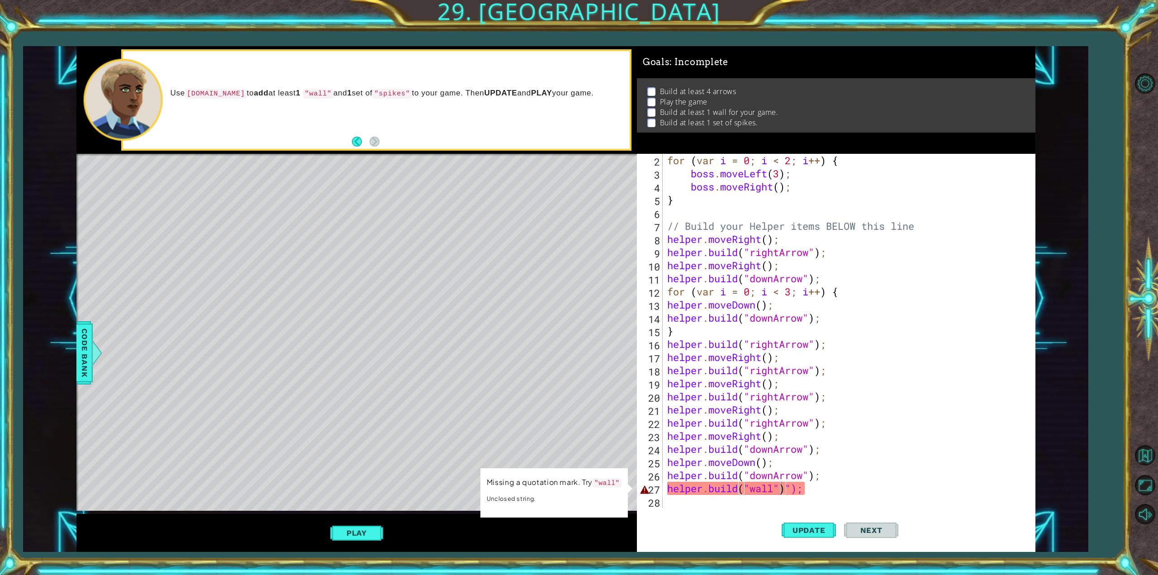
drag, startPoint x: 759, startPoint y: 517, endPoint x: 750, endPoint y: 517, distance: 8.6
click at [750, 517] on div "Update Next" at bounding box center [840, 530] width 398 height 40
click at [752, 517] on div "Update Next" at bounding box center [840, 530] width 398 height 40
drag, startPoint x: 750, startPoint y: 517, endPoint x: 608, endPoint y: 155, distance: 389.3
click at [608, 155] on div at bounding box center [356, 155] width 560 height 2
